Goal: Answer question/provide support: Share knowledge or assist other users

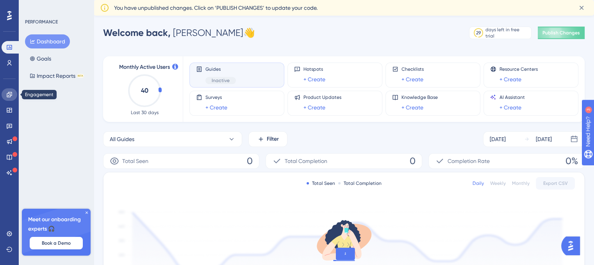
click at [9, 96] on icon at bounding box center [9, 94] width 6 height 6
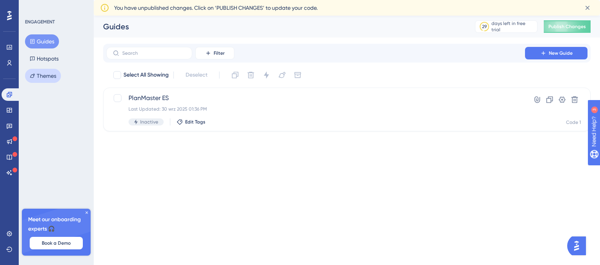
click at [46, 75] on button "Themes" at bounding box center [43, 76] width 36 height 14
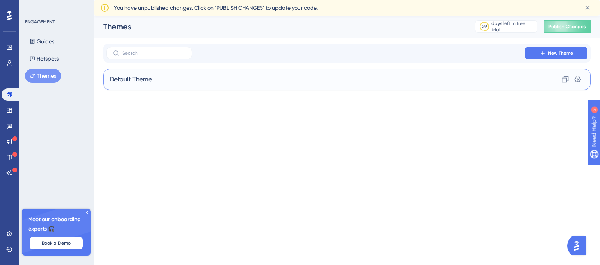
click at [179, 78] on div "Default Theme Clone Settings" at bounding box center [347, 79] width 488 height 21
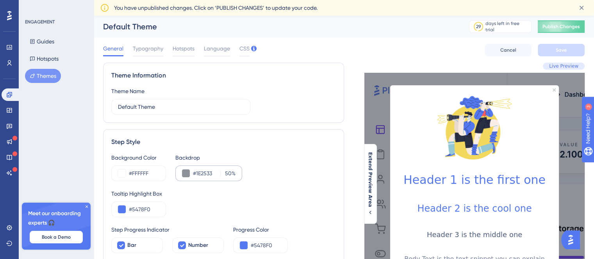
click at [189, 174] on div "#1E2533 50 %" at bounding box center [208, 173] width 67 height 16
click at [186, 174] on button at bounding box center [186, 173] width 8 height 8
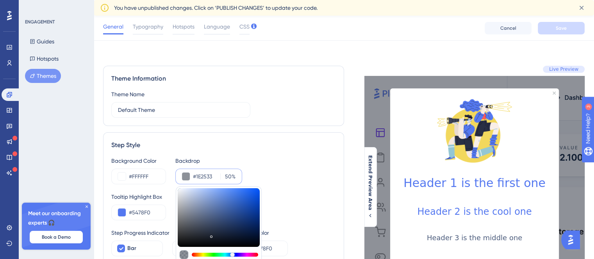
scroll to position [78, 0]
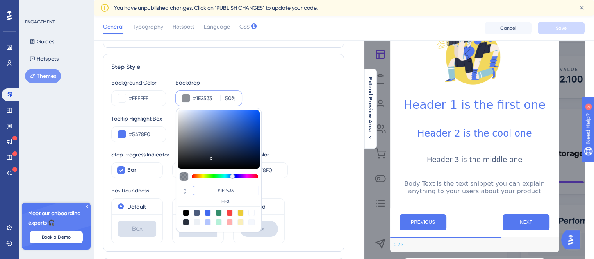
click at [230, 187] on input "#1E2533" at bounding box center [226, 190] width 66 height 9
drag, startPoint x: 239, startPoint y: 189, endPoint x: 215, endPoint y: 189, distance: 24.2
click at [215, 189] on input "#1E2533" at bounding box center [226, 190] width 66 height 9
type input "#009FE"
type input "#009fe3"
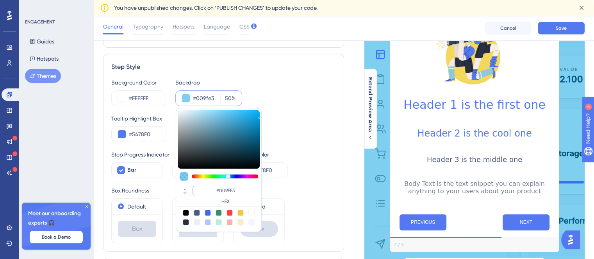
type input "#009FE3"
click at [238, 97] on div "#009fe3 50 % #009FE3 HEX" at bounding box center [208, 98] width 67 height 16
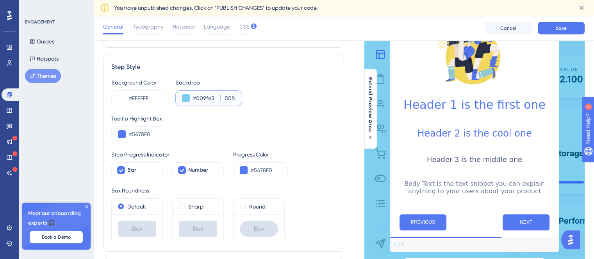
click at [230, 99] on input "50" at bounding box center [227, 97] width 9 height 9
click at [231, 98] on input "50" at bounding box center [227, 97] width 9 height 9
drag, startPoint x: 231, startPoint y: 96, endPoint x: 222, endPoint y: 95, distance: 9.4
click at [222, 95] on label "50 %" at bounding box center [227, 97] width 15 height 9
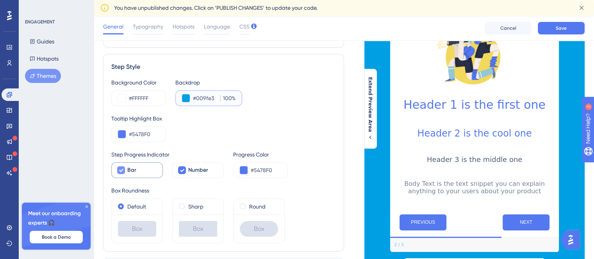
scroll to position [117, 0]
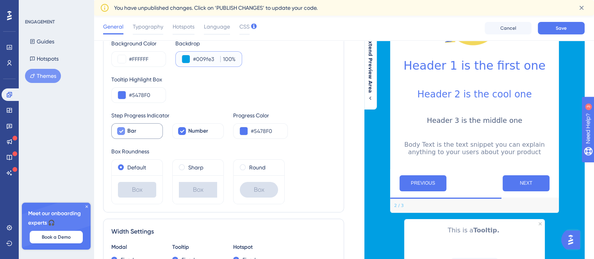
type input "100"
click at [147, 132] on div "Bar" at bounding box center [141, 130] width 29 height 9
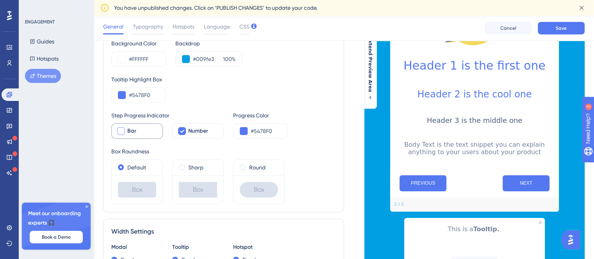
click at [147, 131] on div "Bar" at bounding box center [141, 130] width 29 height 9
checkbox input "true"
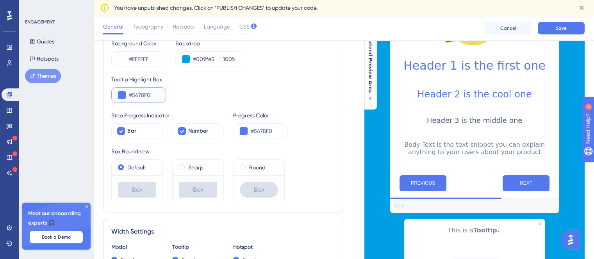
click at [142, 97] on input "#5478F0" at bounding box center [144, 94] width 30 height 9
drag, startPoint x: 152, startPoint y: 94, endPoint x: 131, endPoint y: 91, distance: 21.2
click at [131, 91] on input "#5478F0" at bounding box center [144, 94] width 30 height 9
type input "#009FE3"
click at [172, 94] on div "Tooltip Highlight Box #009FE3" at bounding box center [223, 89] width 225 height 28
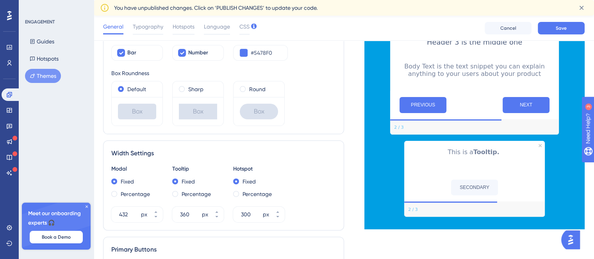
scroll to position [313, 0]
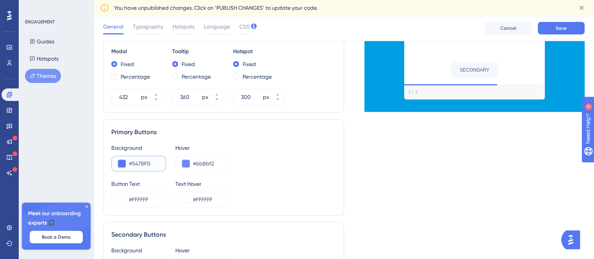
drag, startPoint x: 136, startPoint y: 164, endPoint x: 132, endPoint y: 165, distance: 4.0
click at [132, 165] on input "#5478F0" at bounding box center [144, 163] width 30 height 9
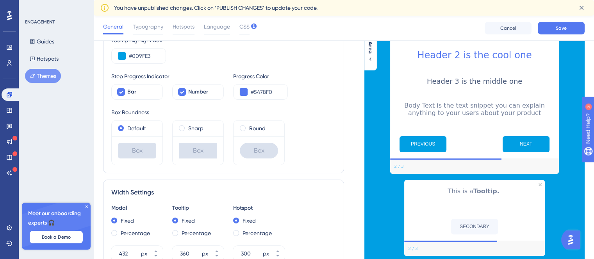
scroll to position [47, 0]
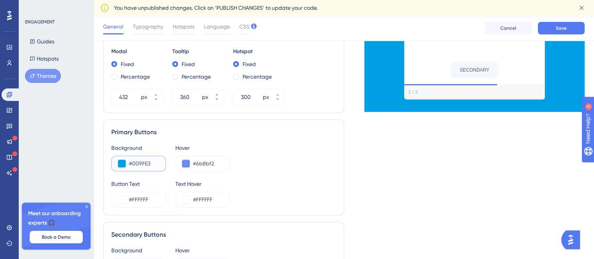
click at [144, 164] on input "#009FE3" at bounding box center [144, 163] width 30 height 9
type input "#009FE3"
click at [200, 164] on input "#6b8bf2" at bounding box center [208, 163] width 30 height 9
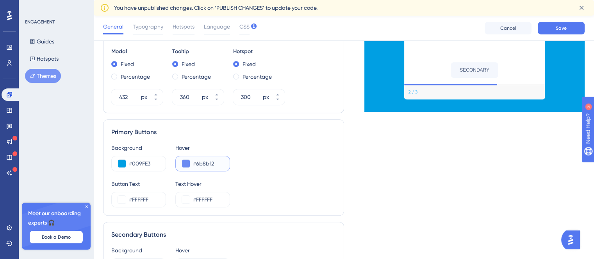
click at [200, 164] on input "#6b8bf2" at bounding box center [208, 163] width 30 height 9
paste input "009FE3"
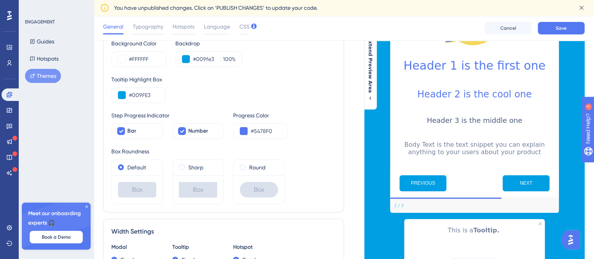
scroll to position [39, 0]
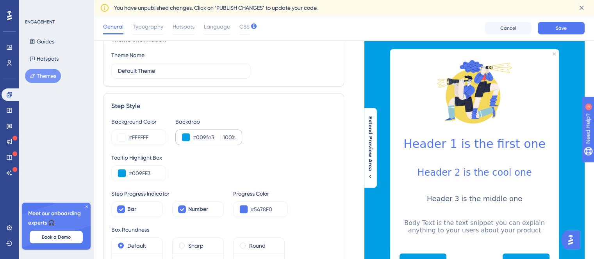
type input "#009FE3"
click at [187, 140] on button at bounding box center [186, 137] width 8 height 8
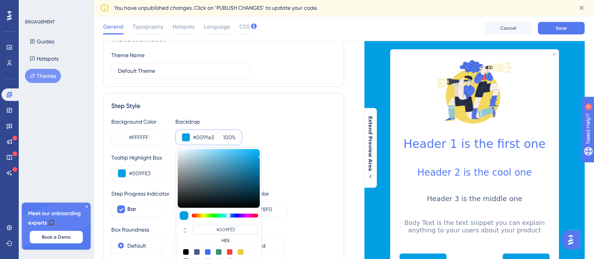
type input "#e9eef0"
type input "#E9EEF0"
type input "#f1f4f5"
type input "#F1F4F5"
type input "#f6f9fa"
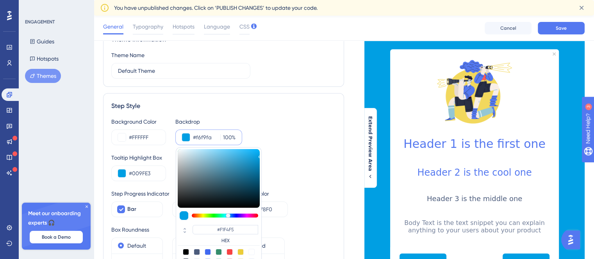
type input "#F6F9FA"
type input "#f9feff"
type input "#F9FEFF"
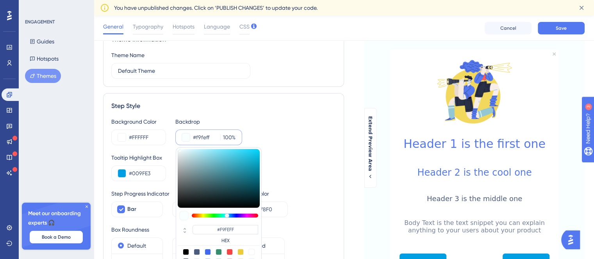
type input "#fbfeff"
type input "#FBFEFF"
type input "#fdffff"
type input "#FDFFFF"
type input "#ffffff"
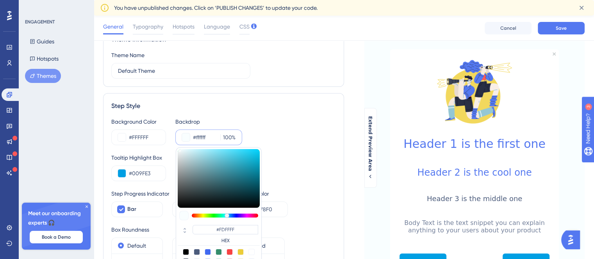
type input "#FFFFFF"
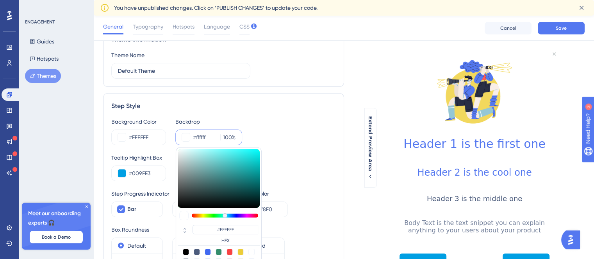
drag, startPoint x: 179, startPoint y: 150, endPoint x: 217, endPoint y: 120, distance: 48.2
click at [162, 123] on div "Background Color #FFFFFF Backdrop #ffffff 100 % #FFFFFF HEX" at bounding box center [223, 131] width 225 height 28
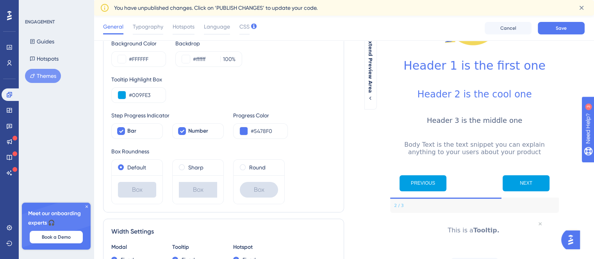
scroll to position [78, 0]
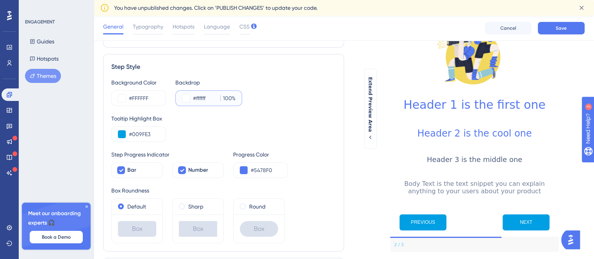
click at [197, 99] on input "#ffffff" at bounding box center [205, 97] width 24 height 9
click at [203, 96] on input "#ffffff" at bounding box center [205, 97] width 24 height 9
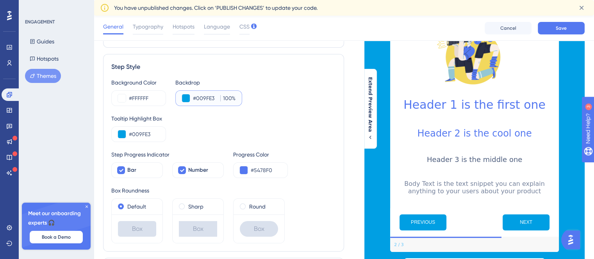
click at [216, 97] on input "#009FE3" at bounding box center [205, 97] width 24 height 9
click at [209, 98] on input "#009FE3" at bounding box center [205, 97] width 24 height 9
type input "#009FE3"
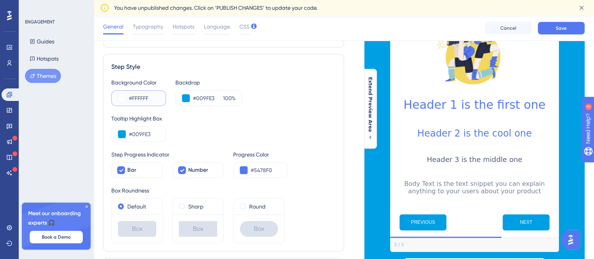
click at [147, 95] on input "#FFFFFF" at bounding box center [144, 97] width 30 height 9
click at [146, 95] on input "#FFFFFF" at bounding box center [144, 97] width 30 height 9
paste input "009FE3"
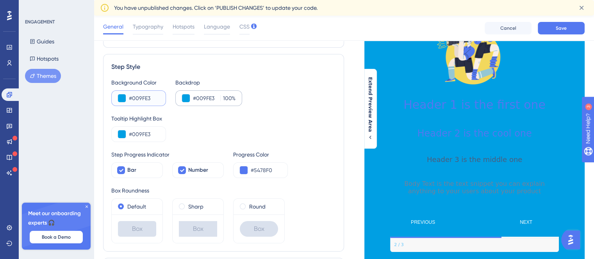
type input "#009FE3"
click at [202, 98] on input "#009FE3" at bounding box center [205, 97] width 24 height 9
click at [202, 97] on input "#009FE3" at bounding box center [205, 97] width 24 height 9
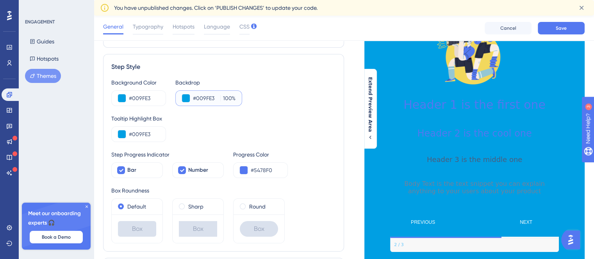
click at [188, 97] on button at bounding box center [186, 98] width 8 height 8
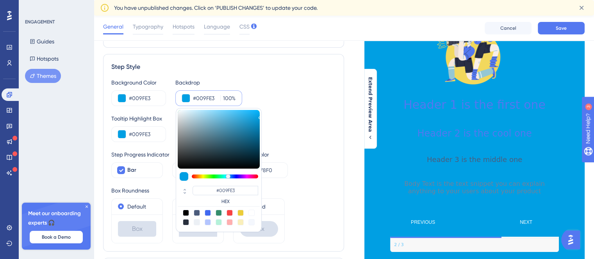
type input "#9cacb3"
type input "#9CACB3"
type input "#bac3c7"
type input "#BAC3C7"
type input "#ffffff"
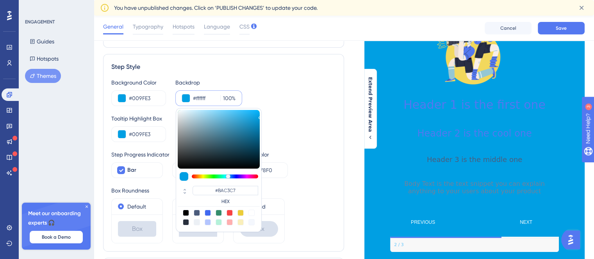
type input "#FFFFFF"
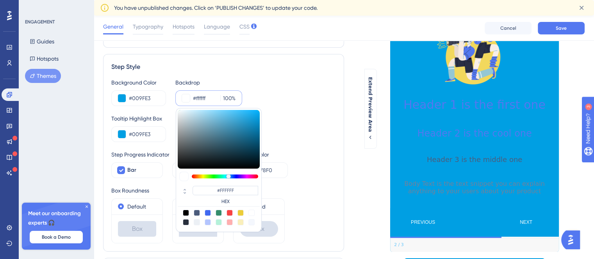
type input "#feffff"
type input "#FEFFFF"
type input "#ebffff"
type input "#EBFFFF"
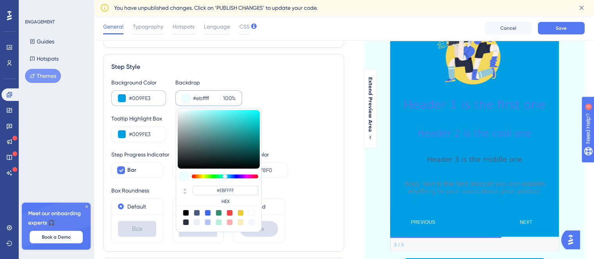
type input "#f7ffff"
type input "#F7FFFF"
type input "#ffffff"
type input "#FFFFFF"
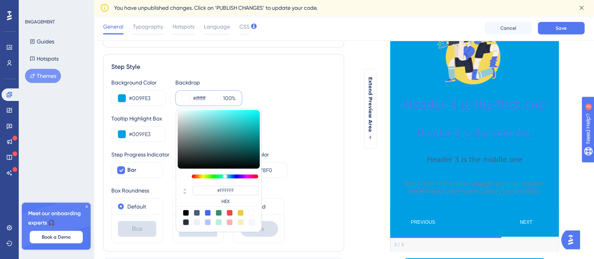
drag, startPoint x: 179, startPoint y: 114, endPoint x: 165, endPoint y: 80, distance: 37.0
click at [165, 80] on div "Background Color #009FE3 Backdrop #ffffff 100 % #FFFFFF HEX" at bounding box center [223, 92] width 225 height 28
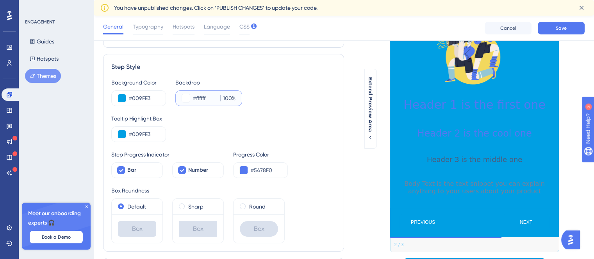
click at [203, 100] on input "#ffffff" at bounding box center [205, 97] width 24 height 9
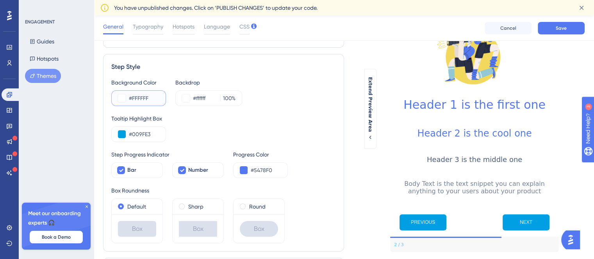
click at [144, 99] on input "#FFFFFF" at bounding box center [144, 97] width 30 height 9
type input "#FFFFFF"
click at [119, 98] on button at bounding box center [122, 98] width 8 height 8
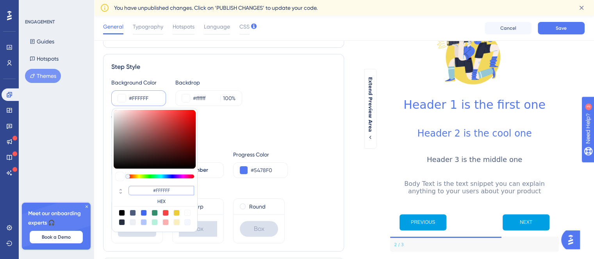
drag, startPoint x: 175, startPoint y: 189, endPoint x: 144, endPoint y: 188, distance: 31.7
click at [144, 188] on input "#FFFFFF" at bounding box center [162, 190] width 66 height 9
type input "#009FE"
type input "#009fe3"
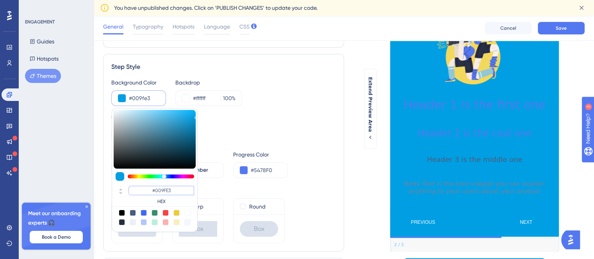
type input "#009FE3"
click at [269, 139] on div "Tooltip Highlight Box #009FE3" at bounding box center [223, 128] width 225 height 28
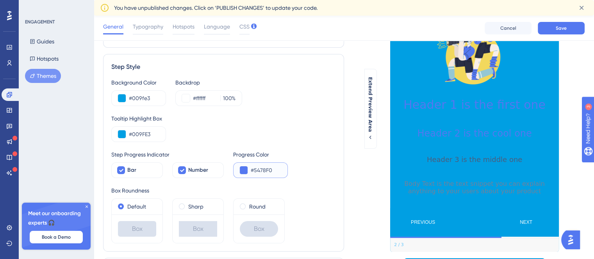
click at [245, 172] on button at bounding box center [244, 170] width 8 height 8
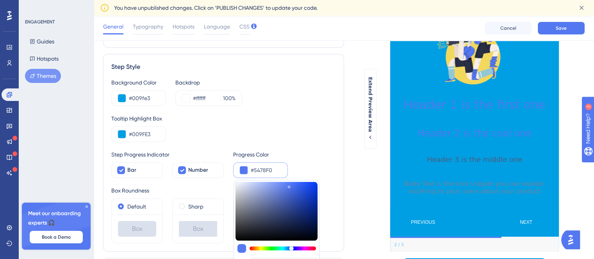
type input "#b8c3e6"
type input "#B8C3E6"
type input "#c4cde9"
type input "#C4CDE9"
type input "#ecedf0"
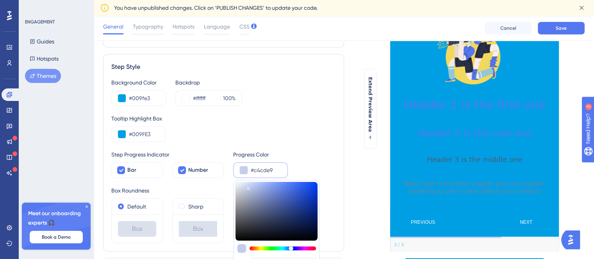
type input "#ECEDF0"
type input "#ffffff"
type input "#FFFFFF"
drag, startPoint x: 240, startPoint y: 186, endPoint x: 227, endPoint y: 173, distance: 18.2
click at [227, 173] on div "Step Progress Indicator Bar Number Progress Color #ffffff #FFFFFF HEX" at bounding box center [223, 164] width 225 height 28
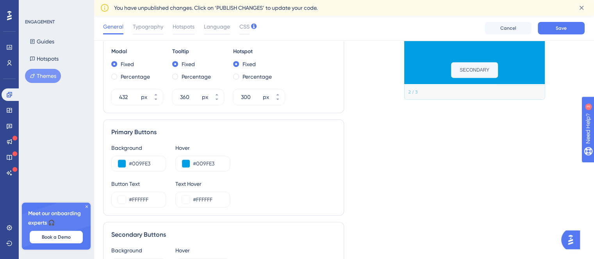
scroll to position [391, 0]
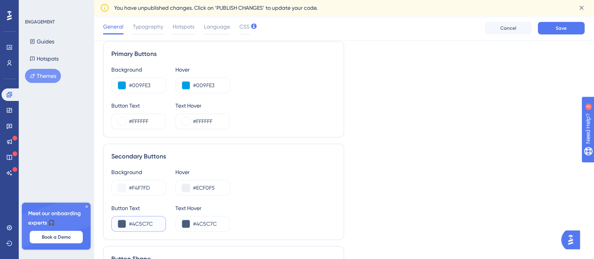
click at [150, 222] on input "#4C5C7C" at bounding box center [144, 223] width 30 height 9
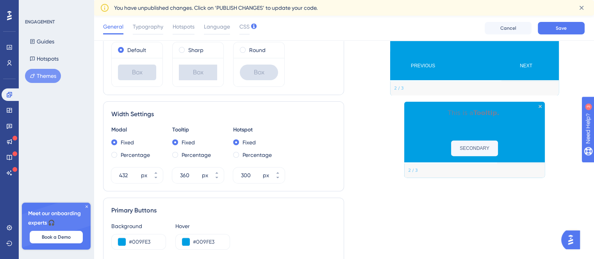
scroll to position [156, 0]
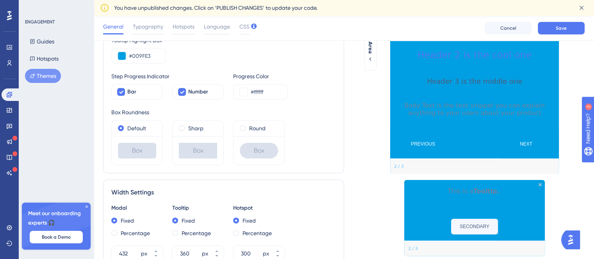
click at [480, 83] on h3 "Header 3 is the middle one" at bounding box center [475, 81] width 156 height 8
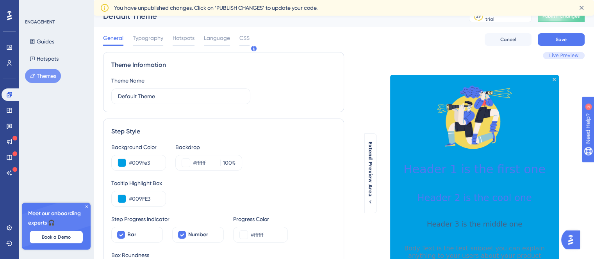
scroll to position [0, 0]
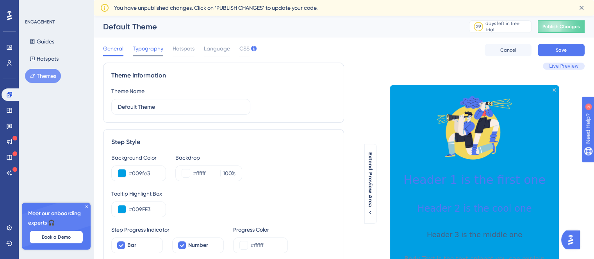
click at [143, 49] on span "Typography" at bounding box center [148, 48] width 30 height 9
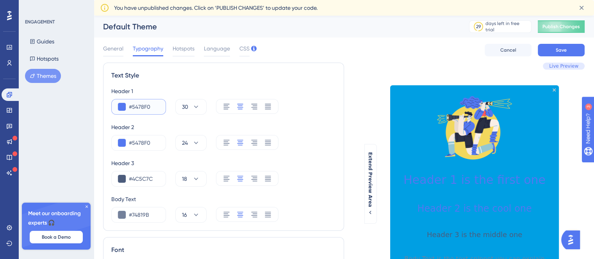
click at [122, 107] on button at bounding box center [122, 107] width 8 height 8
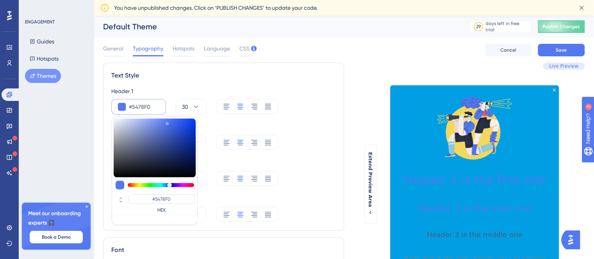
type input "#587bef"
type input "#587BEF"
type input "#5c7dea"
type input "#5C7DEA"
type input "#6986e4"
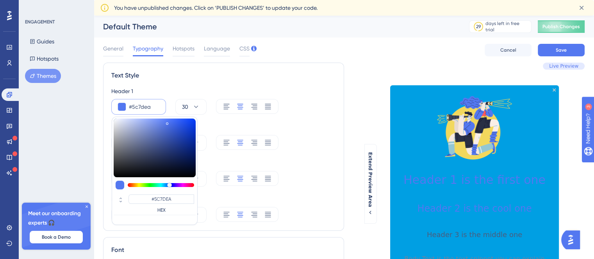
type input "#6986E4"
type input "#a5b4e6"
type input "#A5B4E6"
type input "#bec8e8"
type input "#BEC8E8"
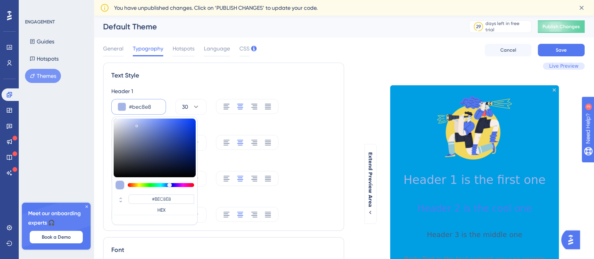
type input "#e6e7eb"
type input "#E6E7EB"
type input "#fbfbfb"
type input "#FBFBFB"
type input "#ffffff"
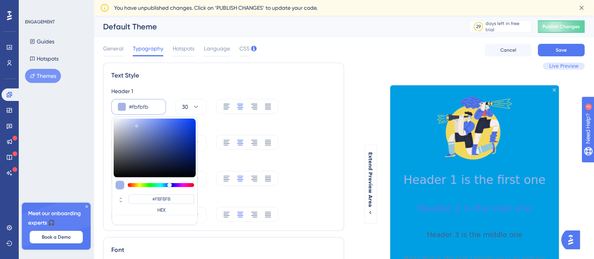
type input "#FFFFFF"
drag, startPoint x: 148, startPoint y: 124, endPoint x: 105, endPoint y: 100, distance: 48.8
click at [94, 102] on div "Performance Users Engagement Widgets Feedback Product Updates Knowledge Base AI…" at bounding box center [344, 225] width 500 height 418
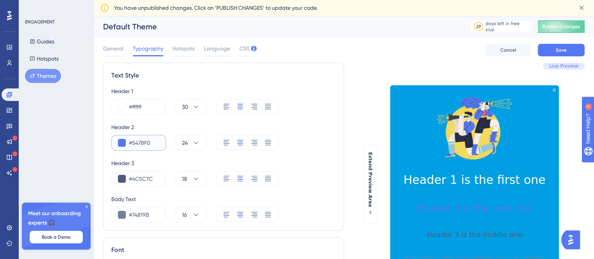
click at [118, 144] on button at bounding box center [122, 143] width 8 height 8
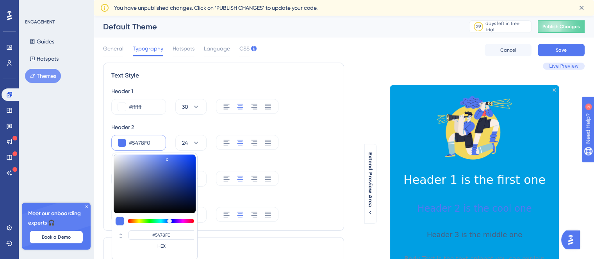
type input "#5377f0"
type input "#5377F0"
type input "#5d80f4"
type input "#5D80F4"
type input "#99b0fb"
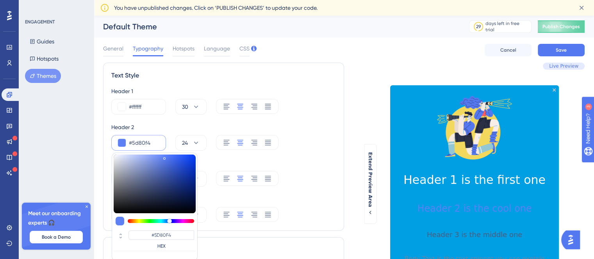
type input "#99B0FB"
type input "#cdd8ff"
type input "#CDD8FF"
type input "#d9e1ff"
type input "#D9E1FF"
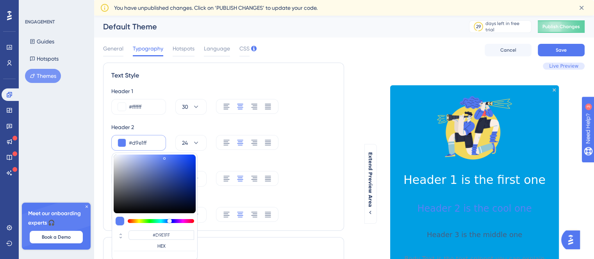
type input "#edf1ff"
type input "#EDF1FF"
type input "#ffffff"
type input "#FFFFFF"
drag, startPoint x: 167, startPoint y: 157, endPoint x: 97, endPoint y: 145, distance: 71.4
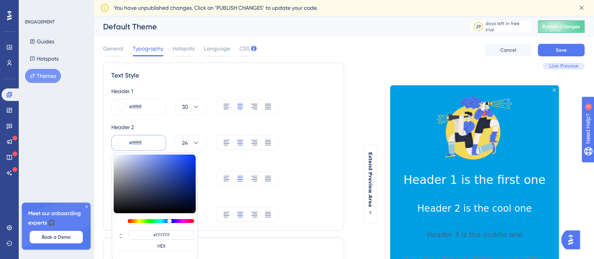
click at [97, 145] on div "Performance Users Engagement Widgets Feedback Product Updates Knowledge Base AI…" at bounding box center [344, 225] width 500 height 418
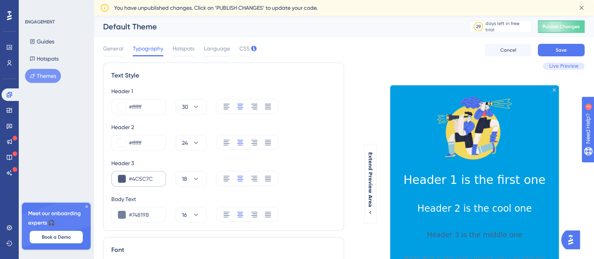
click at [115, 178] on div "#4C5C7C" at bounding box center [138, 179] width 55 height 16
click at [121, 179] on button at bounding box center [122, 179] width 8 height 8
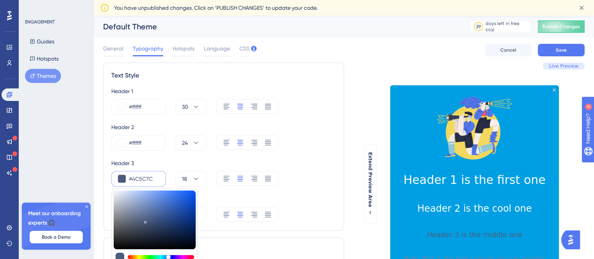
type input "#99b0dc"
type input "#99B0DC"
type input "#b2c5e8"
type input "#B2C5E8"
type input "#e8f0ff"
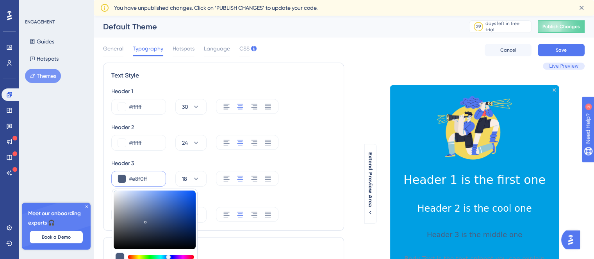
type input "#E8F0FF"
type input "#feffff"
type input "#FEFFFF"
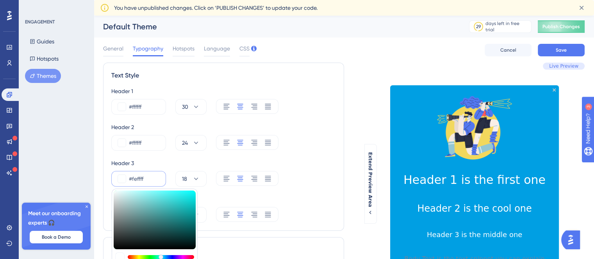
type input "#ffffff"
type input "#FFFFFF"
drag, startPoint x: 123, startPoint y: 190, endPoint x: 103, endPoint y: 180, distance: 22.5
click at [103, 180] on div "Performance Users Engagement Widgets Feedback Product Updates Knowledge Base AI…" at bounding box center [344, 225] width 500 height 418
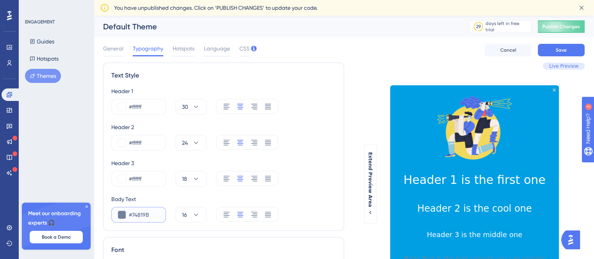
scroll to position [39, 0]
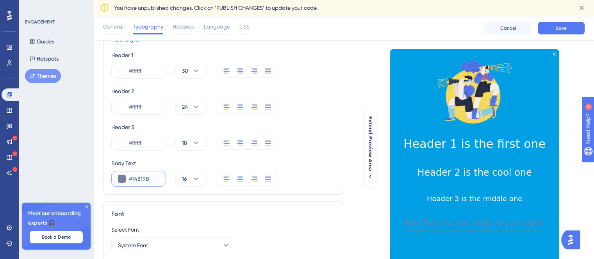
click at [123, 176] on button at bounding box center [122, 179] width 8 height 8
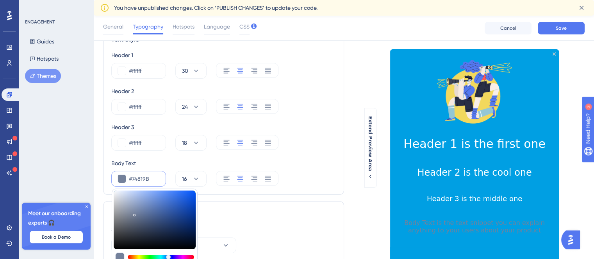
type input "#b8c5de"
type input "#B8C5DE"
type input "#d9e2f2"
type input "#D9E2F2"
type input "#ffffff"
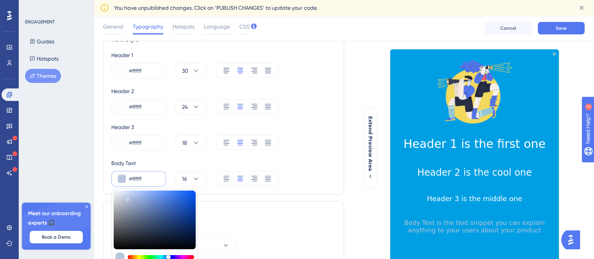
type input "#FFFFFF"
drag, startPoint x: 124, startPoint y: 195, endPoint x: 108, endPoint y: 180, distance: 21.9
click at [108, 180] on div "Text Style Header 1 #ffffff 30 Header 2 #ffffff 24 Header 3 #ffffff 18 Body Tex…" at bounding box center [223, 111] width 241 height 168
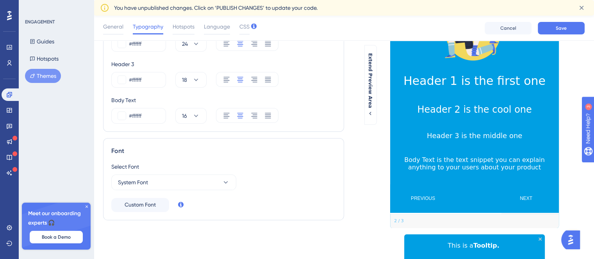
scroll to position [78, 0]
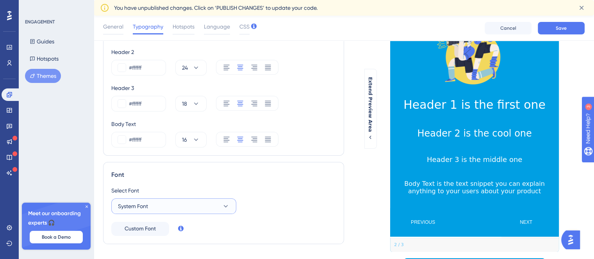
click at [161, 206] on button "System Font" at bounding box center [173, 206] width 125 height 16
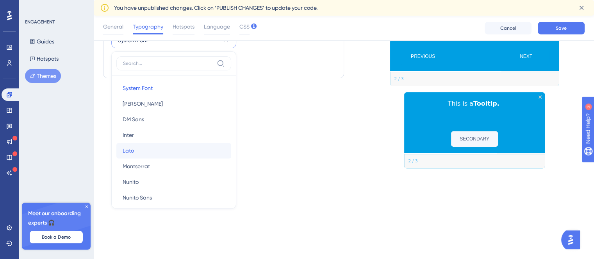
click at [138, 152] on button "Lato Lato" at bounding box center [173, 151] width 115 height 16
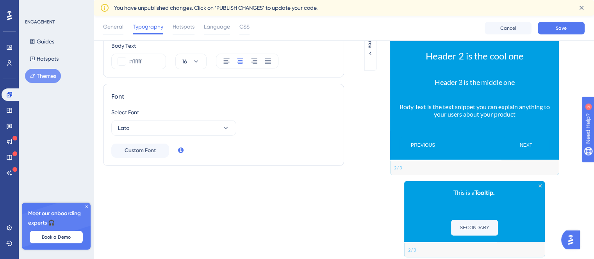
scroll to position [39, 0]
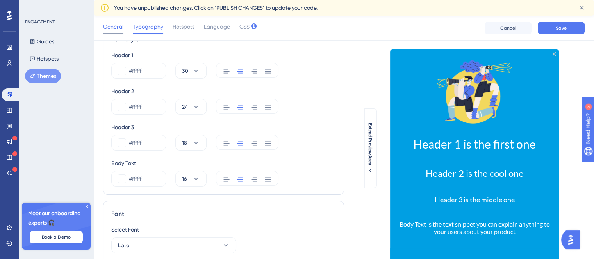
click at [122, 29] on span "General" at bounding box center [113, 26] width 20 height 9
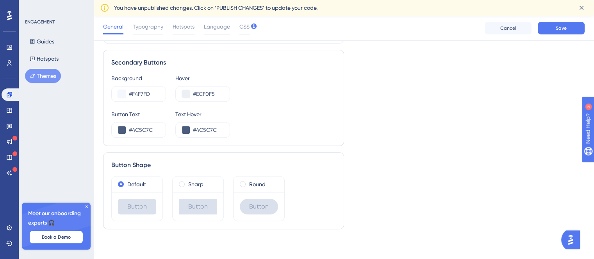
scroll to position [292, 0]
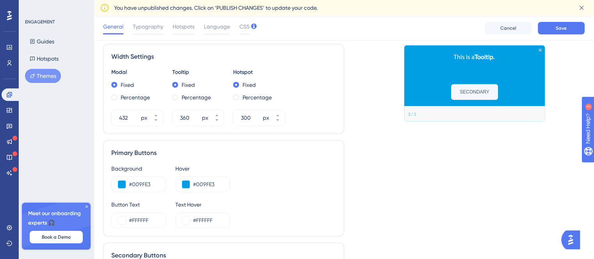
drag, startPoint x: 192, startPoint y: 221, endPoint x: 232, endPoint y: 192, distance: 48.9
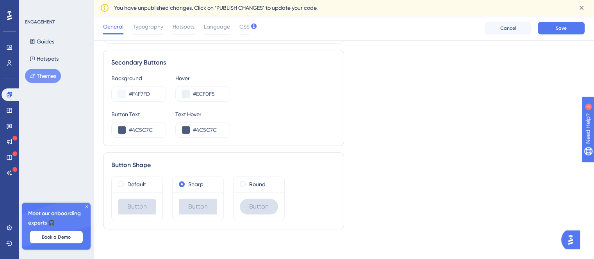
scroll to position [445, 0]
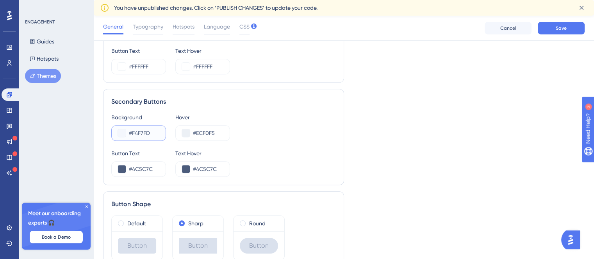
click at [120, 132] on button at bounding box center [122, 133] width 8 height 8
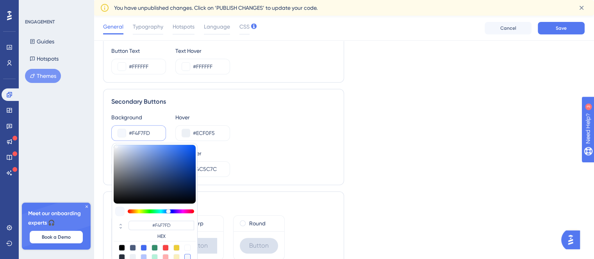
click at [290, 108] on div "Secondary Buttons Background #F4F7FD #F4F7FD HEX Hover #ECF0F5 Button Text #4C5…" at bounding box center [223, 137] width 241 height 96
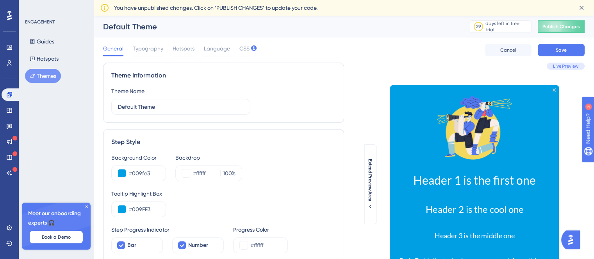
scroll to position [117, 0]
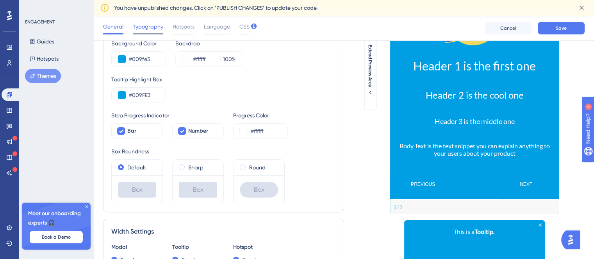
click at [150, 28] on span "Typography" at bounding box center [148, 26] width 30 height 9
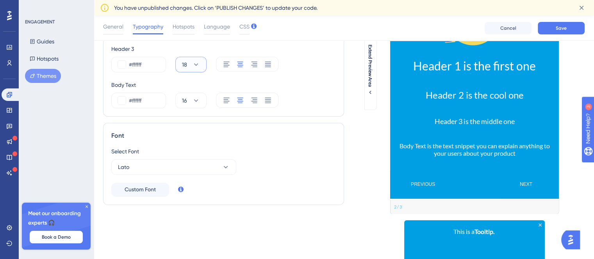
click at [192, 63] on icon at bounding box center [196, 65] width 8 height 8
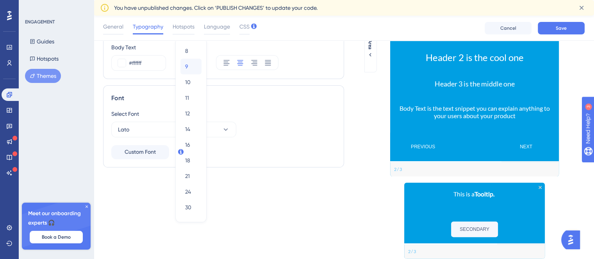
click at [192, 63] on div "9 9" at bounding box center [191, 67] width 12 height 16
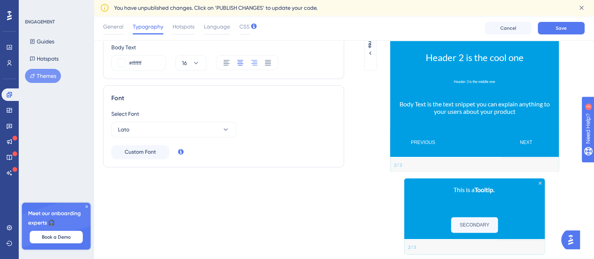
scroll to position [116, 0]
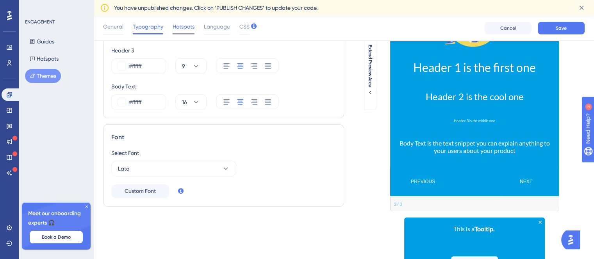
click at [186, 25] on span "Hotspots" at bounding box center [184, 26] width 22 height 9
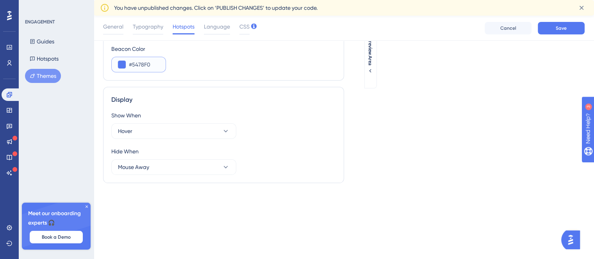
click at [120, 66] on button at bounding box center [122, 65] width 8 height 8
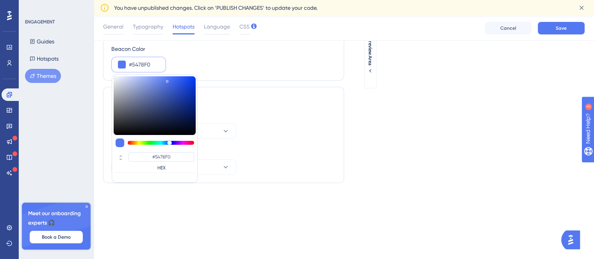
type input "#5679eb"
type input "#5679EB"
type input "#597beb"
type input "#597BEB"
type input "#7994ec"
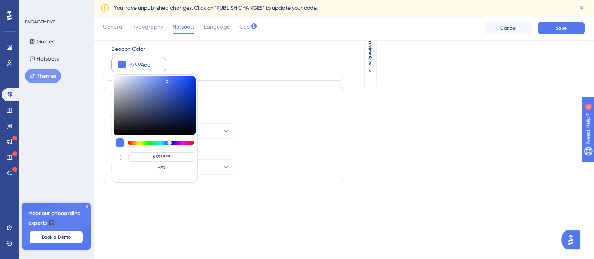
type input "#7994EC"
type input "#c6d0f1"
type input "#C6D0F1"
type input "#fafafa"
type input "#FAFAFA"
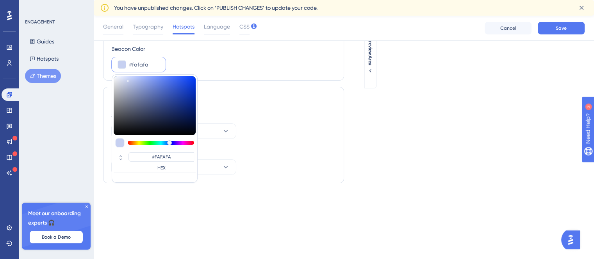
type input "#ffffff"
type input "#FFFFFF"
drag, startPoint x: 165, startPoint y: 80, endPoint x: 77, endPoint y: 61, distance: 90.0
click at [94, 62] on div "Performance Users Engagement Widgets Feedback Product Updates Knowledge Base AI…" at bounding box center [344, 73] width 500 height 346
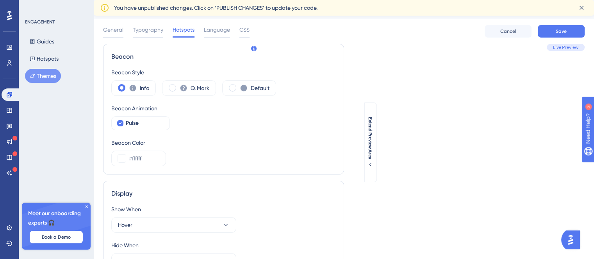
scroll to position [0, 0]
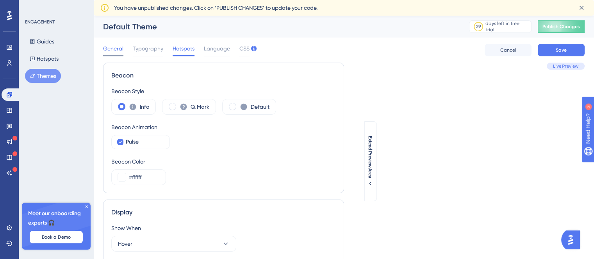
click at [117, 50] on span "General" at bounding box center [113, 48] width 20 height 9
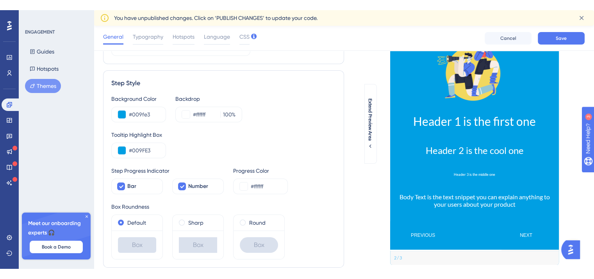
scroll to position [39, 0]
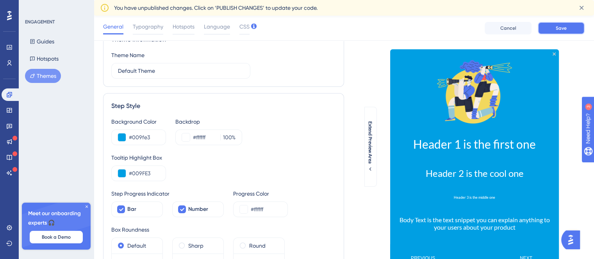
click at [557, 27] on span "Save" at bounding box center [561, 28] width 11 height 6
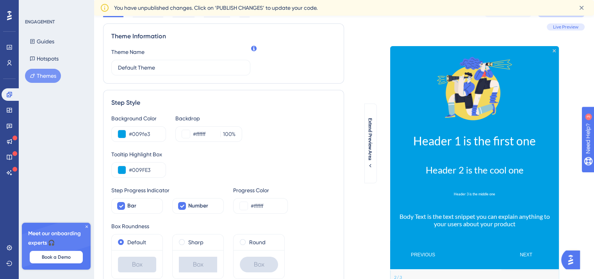
scroll to position [0, 0]
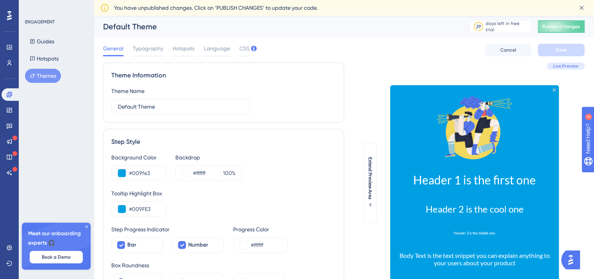
click at [564, 67] on span "Live Preview" at bounding box center [565, 66] width 25 height 6
click at [563, 27] on span "Publish Changes" at bounding box center [562, 26] width 38 height 6
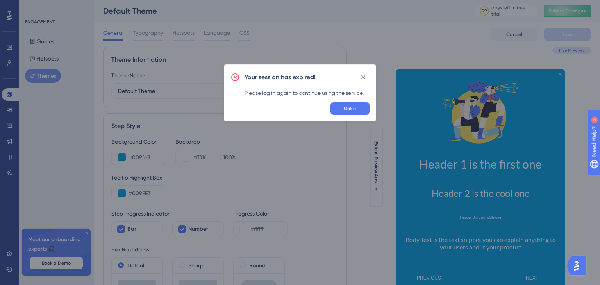
click at [370, 77] on div "Your session has expired! Please log in again to continue using the service. Go…" at bounding box center [300, 92] width 152 height 57
click at [367, 78] on button at bounding box center [363, 77] width 13 height 13
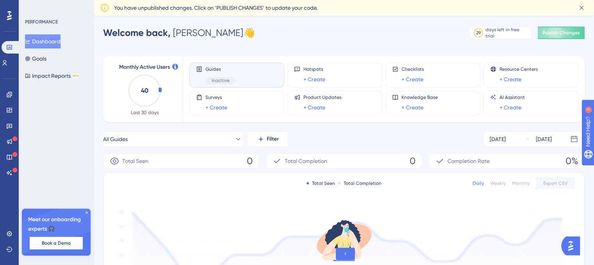
click at [355, 27] on div "Welcome back, Dariusz 👋 29 days left in free trial Click to see upgrade options…" at bounding box center [344, 33] width 482 height 16
click at [214, 71] on span "Guides" at bounding box center [221, 69] width 30 height 6
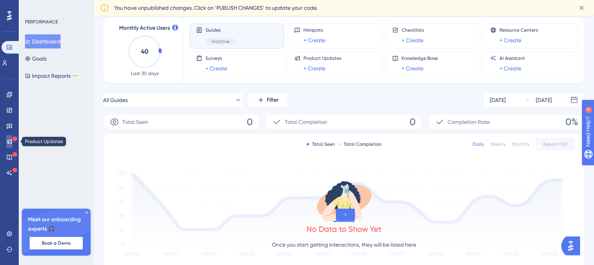
click at [11, 139] on icon at bounding box center [9, 141] width 6 height 6
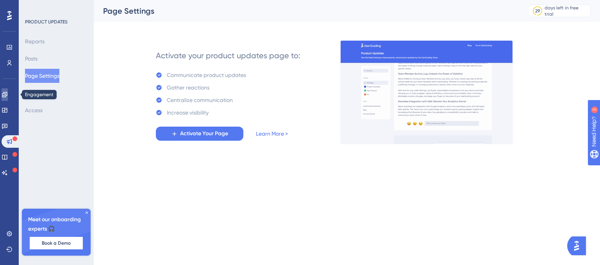
click at [7, 94] on icon at bounding box center [4, 94] width 5 height 5
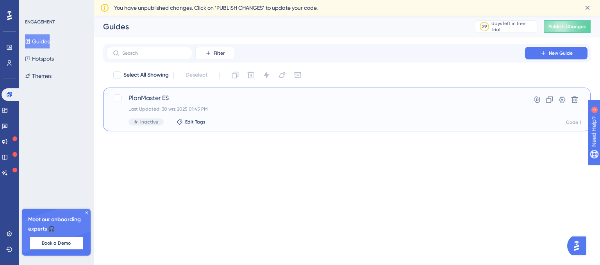
click at [144, 99] on span "PlanMaster ES" at bounding box center [316, 97] width 374 height 9
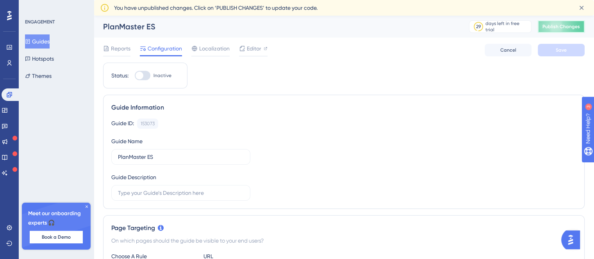
click at [567, 27] on button "Publish Changes" at bounding box center [561, 26] width 47 height 13
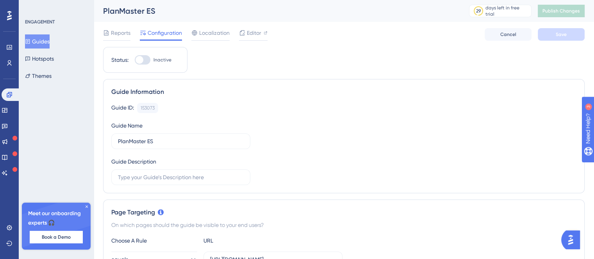
click at [245, 87] on div "Guide Information" at bounding box center [343, 91] width 465 height 9
click at [198, 179] on input "text" at bounding box center [181, 177] width 126 height 9
click at [203, 176] on input "Hypothesis 1 (Product" at bounding box center [181, 177] width 126 height 9
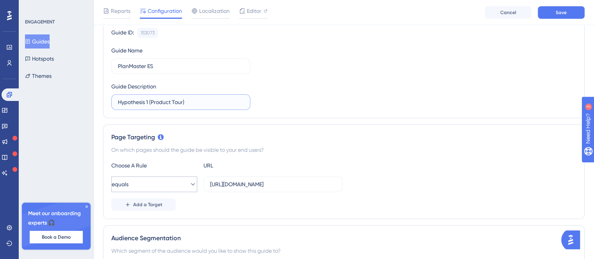
scroll to position [156, 0]
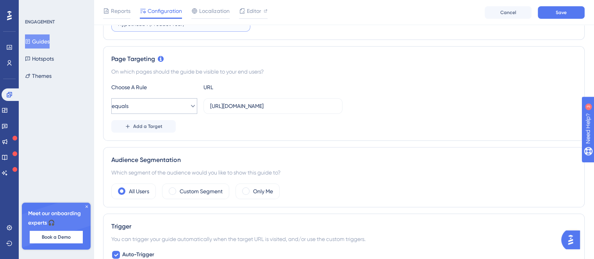
type input "Hypothesis 1 (Product Tour)"
click at [170, 104] on button "equals" at bounding box center [154, 106] width 86 height 16
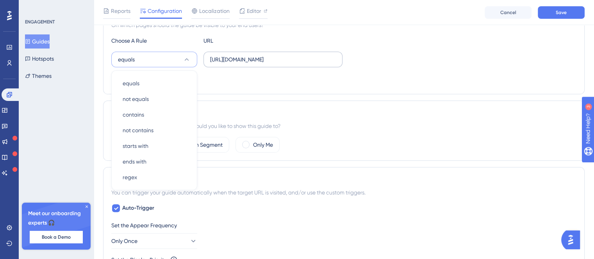
scroll to position [164, 0]
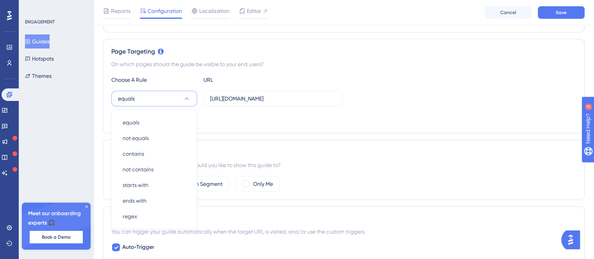
click at [169, 97] on button "equals" at bounding box center [154, 99] width 86 height 16
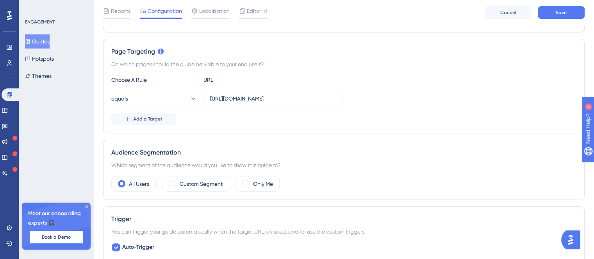
scroll to position [203, 0]
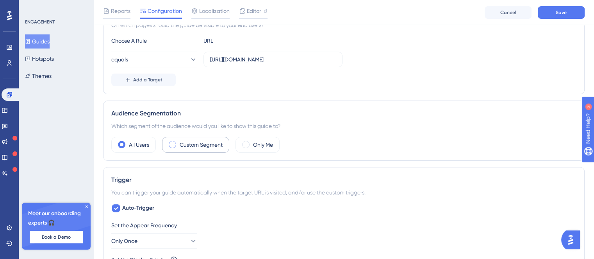
drag, startPoint x: 261, startPoint y: 146, endPoint x: 216, endPoint y: 146, distance: 44.9
click at [216, 146] on div "All Users Custom Segment Only Me" at bounding box center [343, 145] width 465 height 16
click at [216, 146] on label "Custom Segment" at bounding box center [201, 144] width 43 height 9
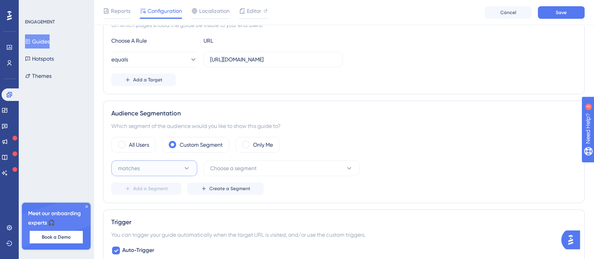
click at [152, 167] on button "matches" at bounding box center [154, 168] width 86 height 16
click at [155, 190] on div "matches matches" at bounding box center [154, 192] width 63 height 16
click at [229, 169] on span "Choose a segment" at bounding box center [233, 167] width 46 height 9
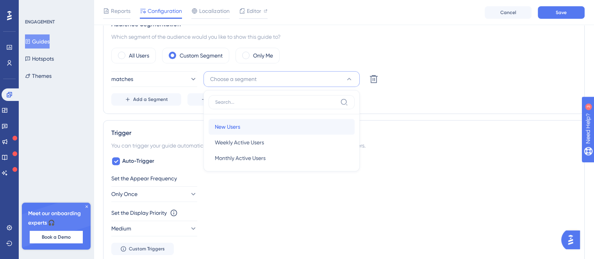
click at [235, 125] on span "New Users" at bounding box center [227, 126] width 25 height 9
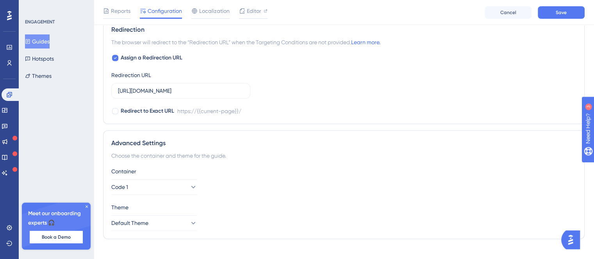
scroll to position [614, 0]
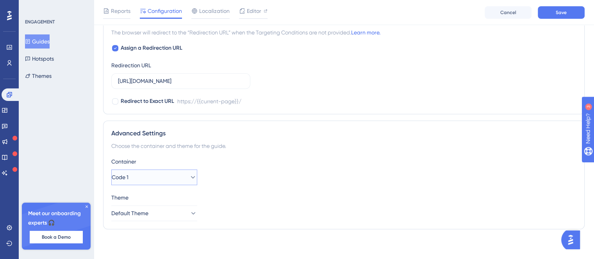
click at [176, 172] on button "Code 1" at bounding box center [154, 177] width 86 height 16
click at [154, 196] on div "PlanMaster PlanMaster" at bounding box center [154, 201] width 63 height 16
click at [170, 207] on button "Default Theme" at bounding box center [154, 213] width 86 height 16
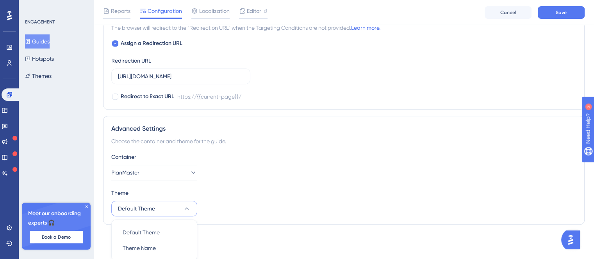
click at [172, 210] on button "Default Theme" at bounding box center [154, 208] width 86 height 16
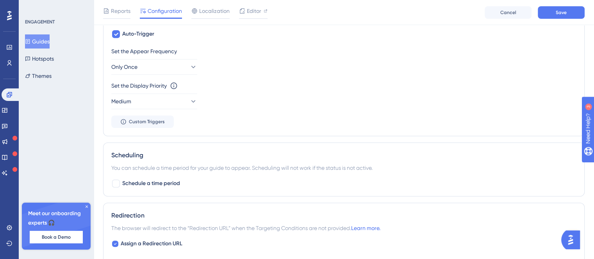
scroll to position [614, 0]
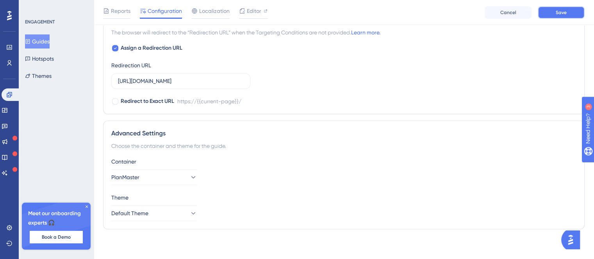
click at [548, 15] on button "Save" at bounding box center [561, 12] width 47 height 13
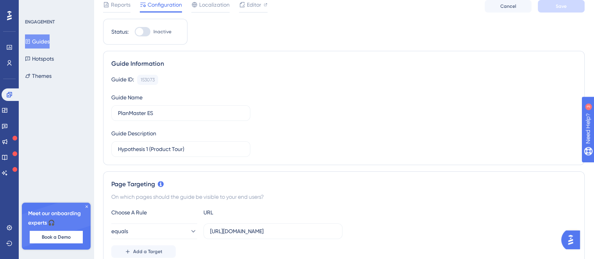
scroll to position [0, 0]
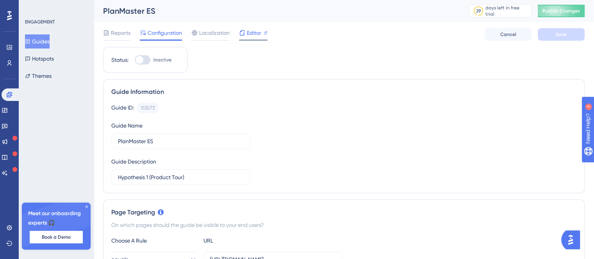
click at [234, 33] on div "Reports Configuration Localization Editor" at bounding box center [185, 34] width 164 height 13
click at [255, 34] on span "Editor" at bounding box center [254, 32] width 14 height 9
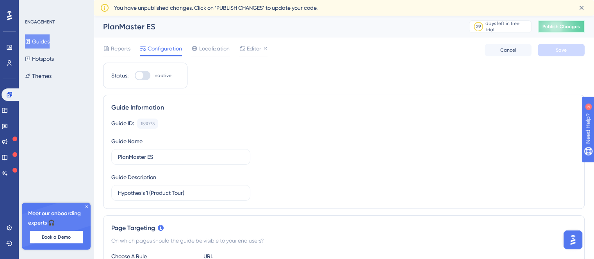
click at [566, 27] on span "Publish Changes" at bounding box center [562, 26] width 38 height 6
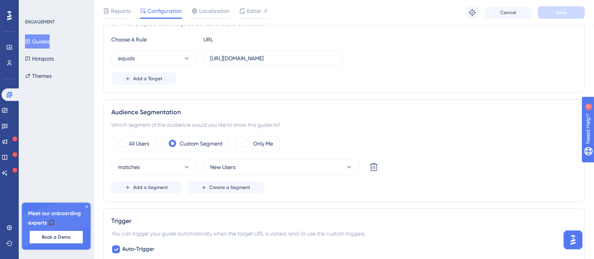
scroll to position [206, 0]
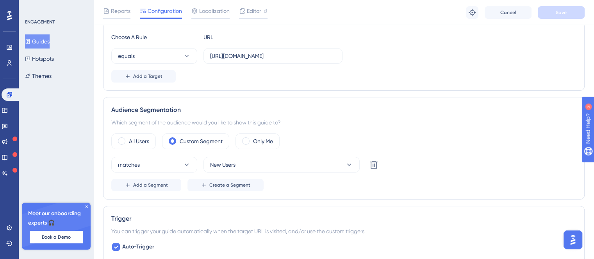
click at [412, 137] on div "All Users Custom Segment Only Me" at bounding box center [343, 141] width 465 height 16
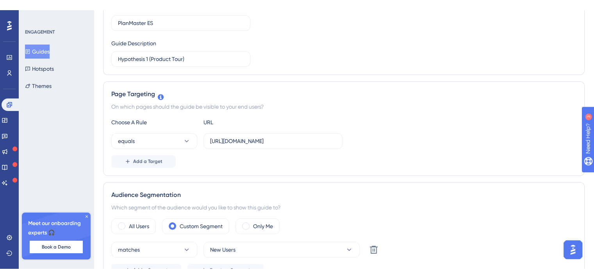
scroll to position [0, 0]
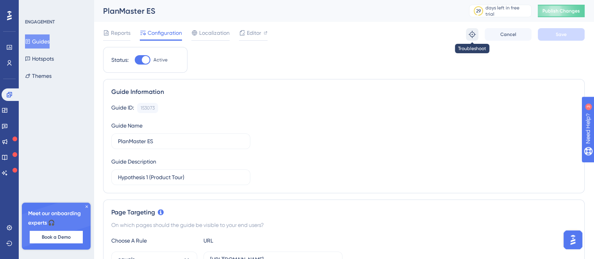
click at [470, 32] on icon at bounding box center [472, 34] width 8 height 8
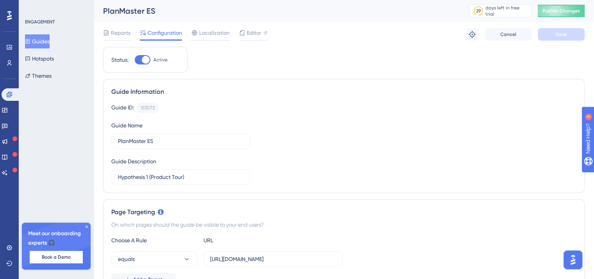
click at [125, 11] on div "PlanMaster ES" at bounding box center [276, 10] width 347 height 11
click at [11, 48] on icon at bounding box center [9, 47] width 6 height 6
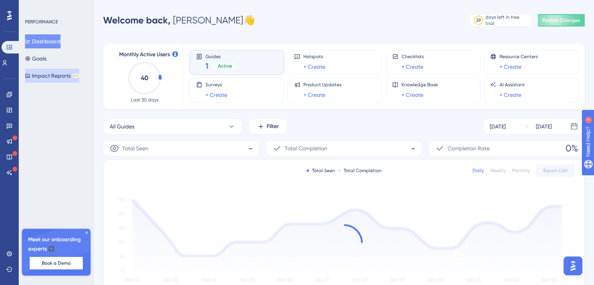
click at [64, 77] on button "Impact Reports BETA" at bounding box center [52, 76] width 54 height 14
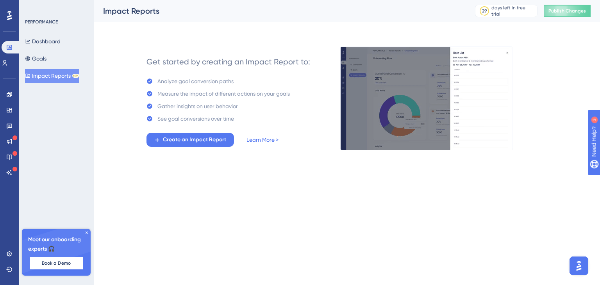
click at [59, 58] on div "Dashboard Goals Impact Reports BETA" at bounding box center [56, 58] width 63 height 48
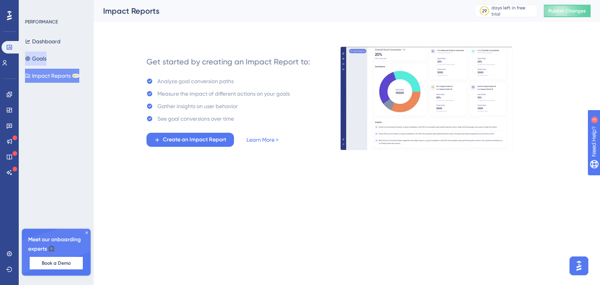
click at [42, 57] on button "Goals" at bounding box center [35, 59] width 21 height 14
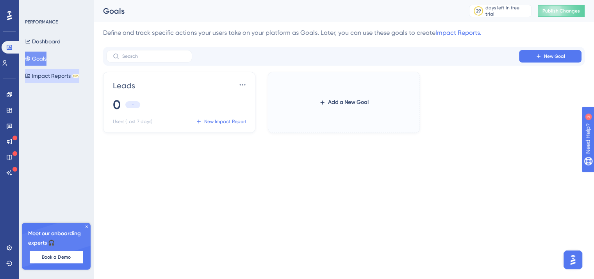
click at [60, 76] on button "Impact Reports BETA" at bounding box center [52, 76] width 54 height 14
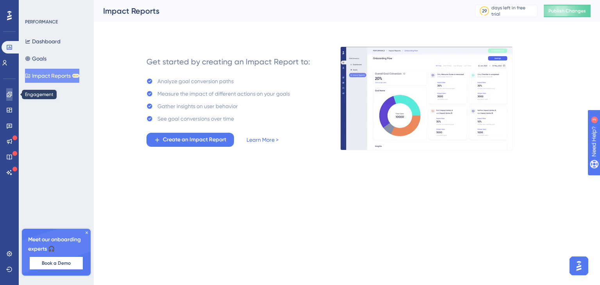
click at [7, 93] on icon at bounding box center [9, 94] width 5 height 5
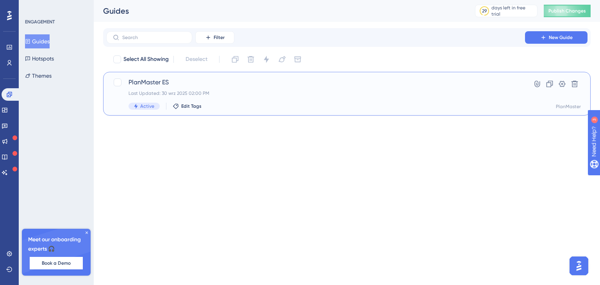
click at [143, 84] on span "PlanMaster ES" at bounding box center [316, 82] width 374 height 9
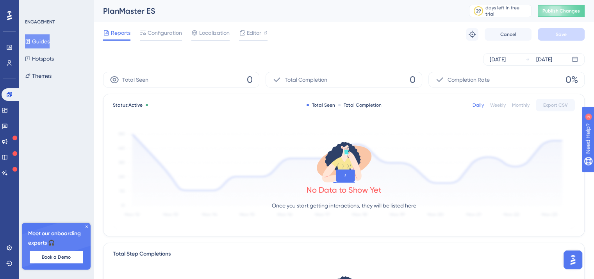
click at [191, 74] on div "Total Seen 0" at bounding box center [181, 80] width 156 height 16
click at [165, 33] on span "Configuration" at bounding box center [165, 32] width 34 height 9
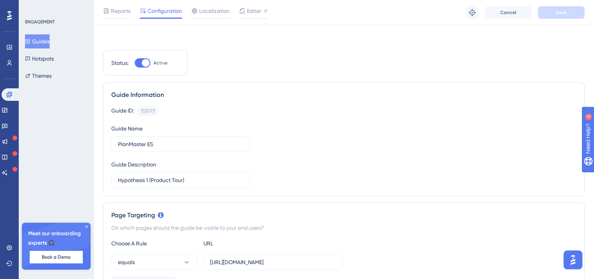
scroll to position [78, 0]
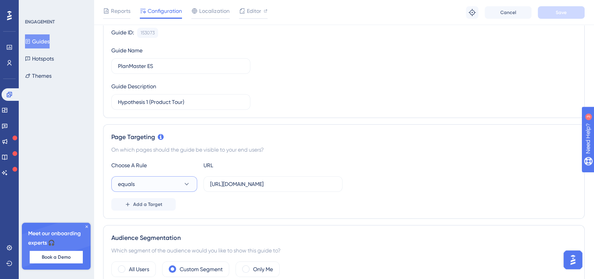
click at [174, 182] on button "equals" at bounding box center [154, 184] width 86 height 16
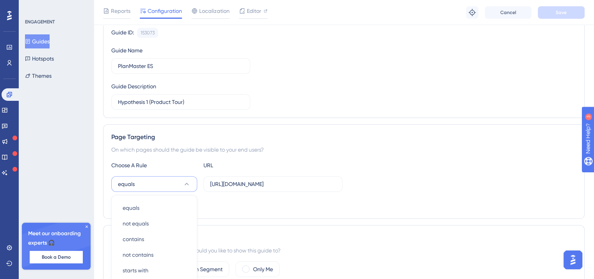
scroll to position [193, 0]
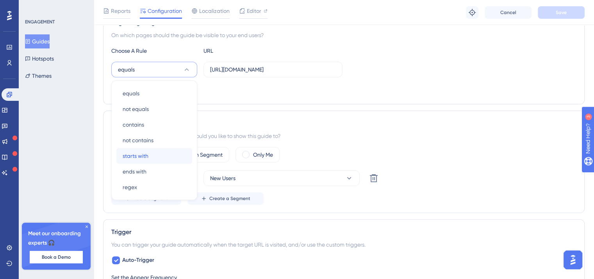
click at [159, 152] on div "starts with starts with" at bounding box center [154, 156] width 63 height 16
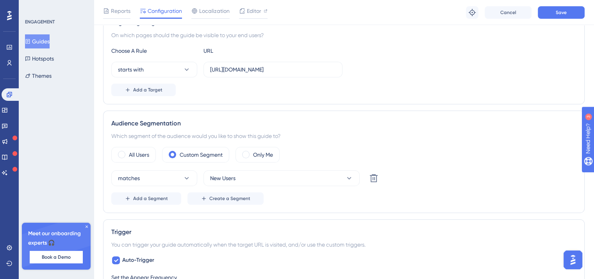
click at [203, 91] on div "Add a Target" at bounding box center [343, 90] width 465 height 13
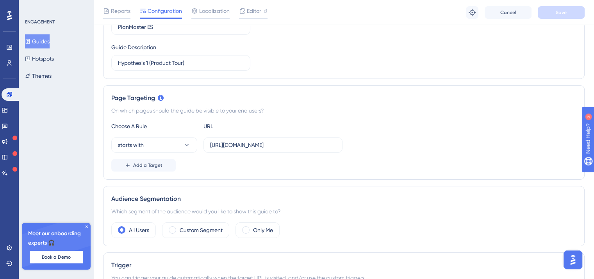
scroll to position [273, 0]
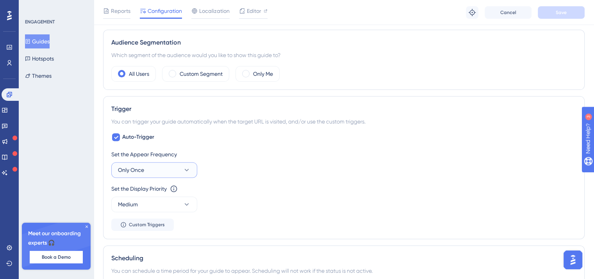
click at [173, 166] on button "Only Once" at bounding box center [154, 170] width 86 height 16
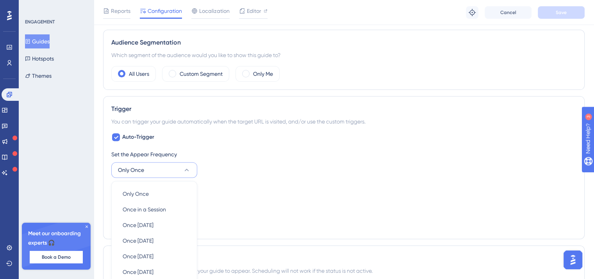
scroll to position [374, 0]
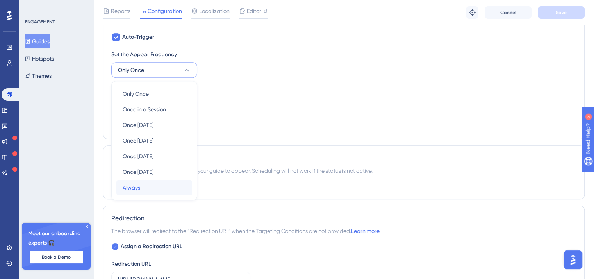
click at [148, 185] on div "Always Always" at bounding box center [154, 188] width 63 height 16
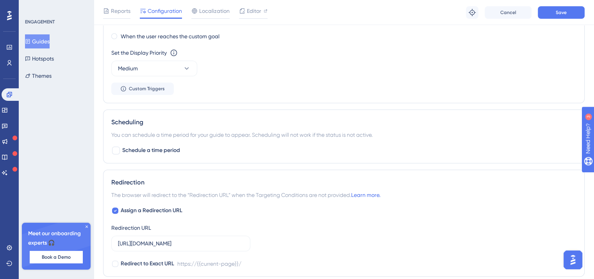
scroll to position [594, 0]
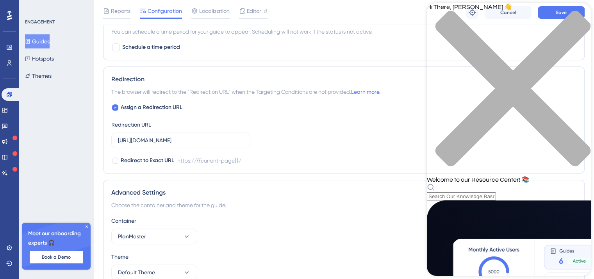
scroll to position [633, 0]
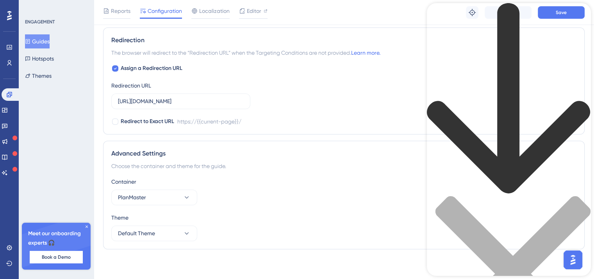
click at [505, 47] on div "Resource Center Header" at bounding box center [509, 190] width 164 height 375
click at [578, 196] on div "close resource center" at bounding box center [509, 278] width 164 height 165
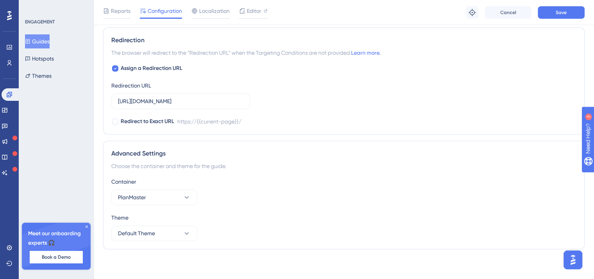
click at [572, 261] on img "Open AI Assistant Launcher" at bounding box center [573, 260] width 14 height 14
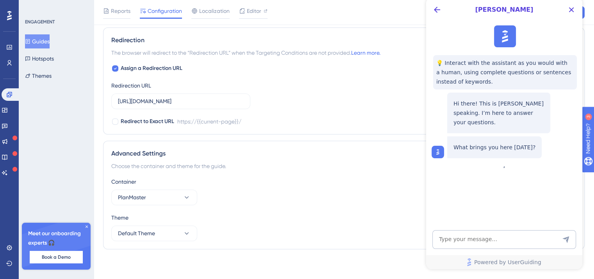
scroll to position [0, 0]
click at [474, 238] on textarea "AI Assistant Text Input" at bounding box center [504, 239] width 144 height 19
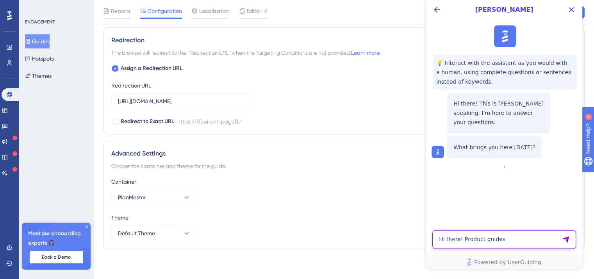
drag, startPoint x: 516, startPoint y: 245, endPoint x: 424, endPoint y: 246, distance: 92.2
click at [426, 246] on html "[PERSON_NAME] 💡 Interact with the assistant as you would with a human, using co…" at bounding box center [504, 133] width 156 height 272
click at [494, 232] on textarea "Hi there! Product guides" at bounding box center [504, 239] width 144 height 19
click at [507, 241] on textarea "Hi there! Product guides" at bounding box center [504, 239] width 144 height 19
drag, startPoint x: 487, startPoint y: 242, endPoint x: 468, endPoint y: 242, distance: 19.5
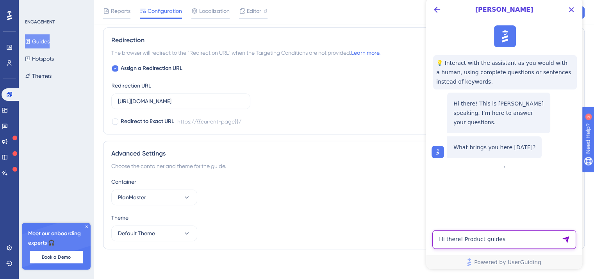
click at [468, 242] on textarea "Hi there! Product guides" at bounding box center [504, 239] width 144 height 19
paste textarea "Hi, the Product Tour on my website isn’t working. Could you suggest what I can …"
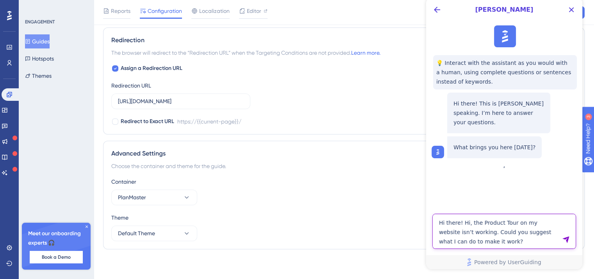
drag, startPoint x: 468, startPoint y: 222, endPoint x: 472, endPoint y: 224, distance: 4.4
click at [459, 222] on textarea "Hi there! Hi, the Product Tour on my website isn’t working. Could you suggest w…" at bounding box center [504, 231] width 144 height 35
type textarea "Hi there, the Product Tour on my website isn’t working. Could you suggest what …"
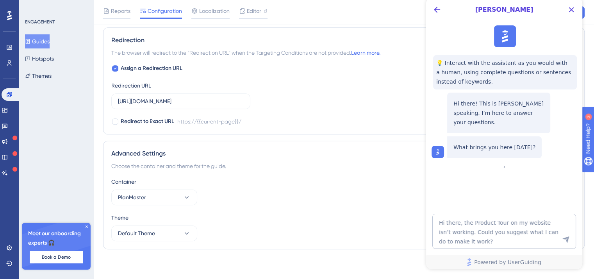
click at [568, 240] on icon "Send Message" at bounding box center [566, 239] width 7 height 7
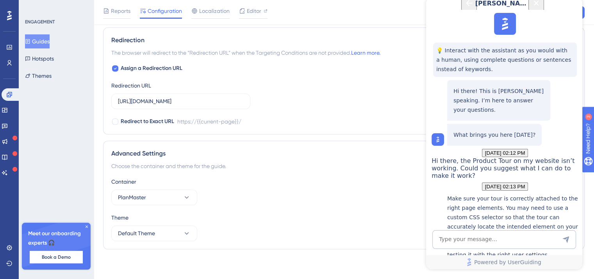
scroll to position [151, 0]
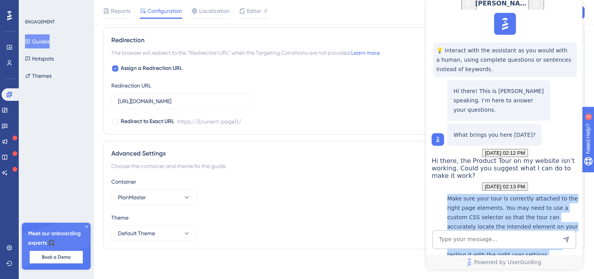
drag, startPoint x: 551, startPoint y: 158, endPoint x: 441, endPoint y: 103, distance: 122.7
click at [441, 194] on div "Make sure your tour is correctly attached to the right page elements. You may n…" at bounding box center [505, 242] width 147 height 97
copy p "Make sure your tour is correctly attached to the right page elements. You may n…"
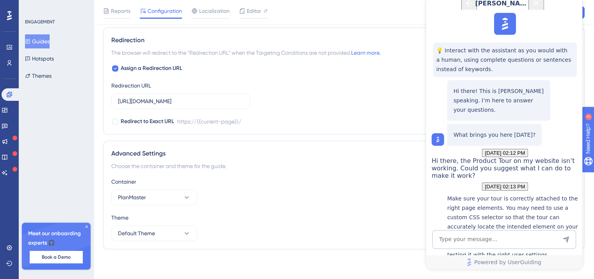
click at [513, 235] on textarea "AI Assistant Text Input" at bounding box center [504, 239] width 144 height 19
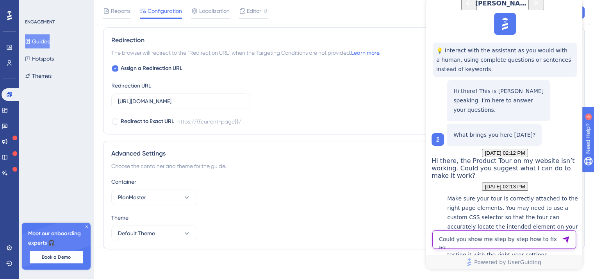
type textarea "Could you show me step by step how to fix it?"
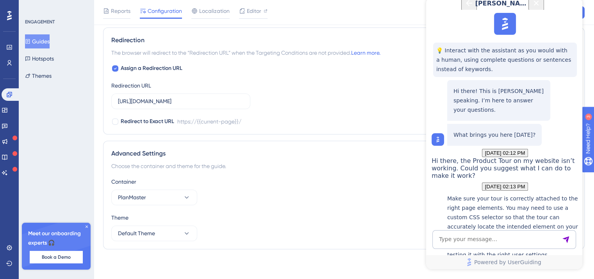
scroll to position [347, 0]
drag, startPoint x: 509, startPoint y: 101, endPoint x: 548, endPoint y: 107, distance: 40.0
drag, startPoint x: 555, startPoint y: 118, endPoint x: 544, endPoint y: 114, distance: 12.0
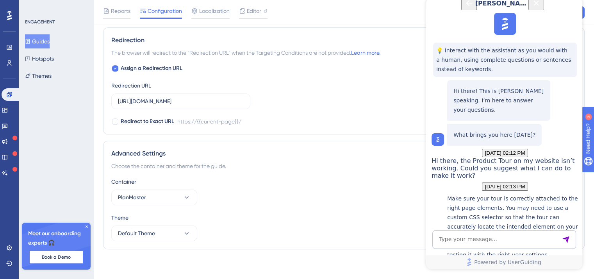
drag, startPoint x: 513, startPoint y: 111, endPoint x: 561, endPoint y: 115, distance: 47.5
drag, startPoint x: 494, startPoint y: 130, endPoint x: 528, endPoint y: 134, distance: 33.8
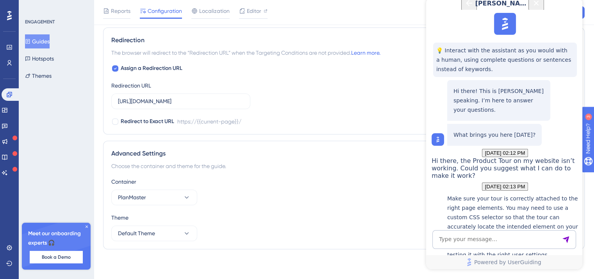
drag, startPoint x: 532, startPoint y: 136, endPoint x: 536, endPoint y: 140, distance: 6.1
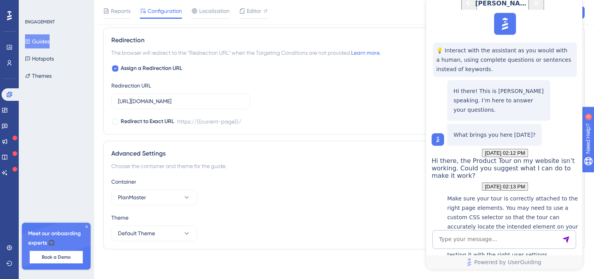
click at [204, 104] on input "[URL][DOMAIN_NAME]" at bounding box center [181, 101] width 126 height 9
drag, startPoint x: 491, startPoint y: 194, endPoint x: 465, endPoint y: 179, distance: 30.1
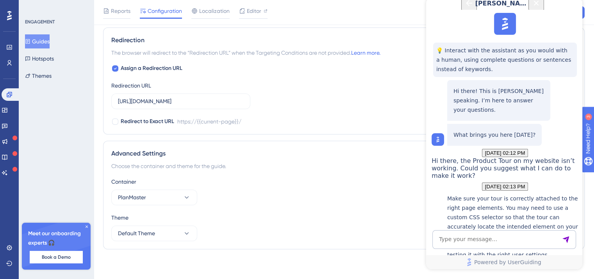
scroll to position [425, 0]
drag, startPoint x: 500, startPoint y: 157, endPoint x: 459, endPoint y: 175, distance: 45.2
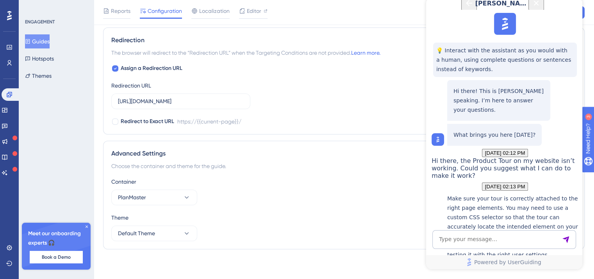
copy ol "Verify that your tour is attached to the correct page element. Inspect the HTML…"
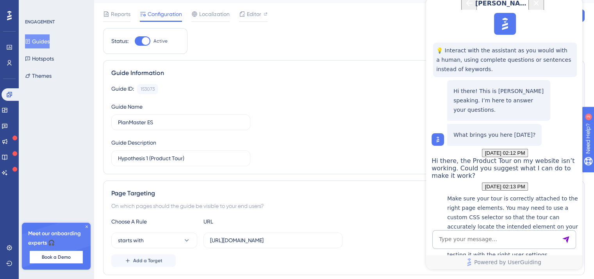
scroll to position [0, 0]
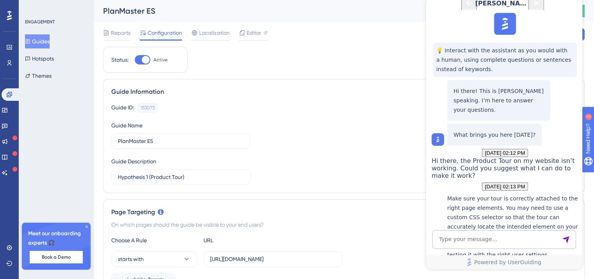
click at [541, 8] on icon "Close Button" at bounding box center [536, 2] width 9 height 9
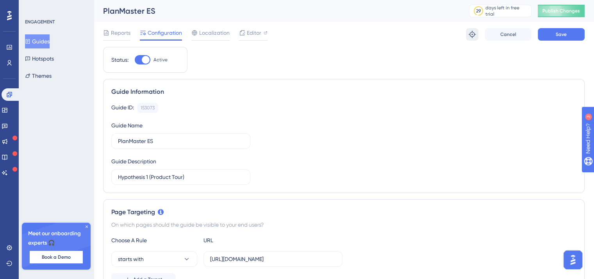
click at [477, 29] on button at bounding box center [472, 34] width 13 height 13
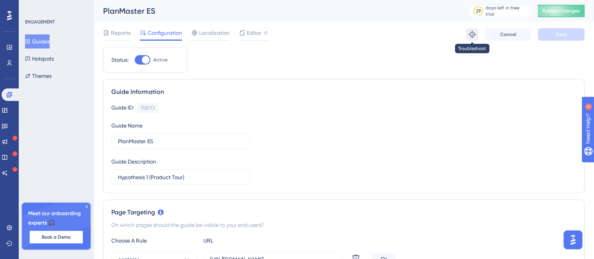
click at [470, 34] on icon at bounding box center [472, 34] width 8 height 8
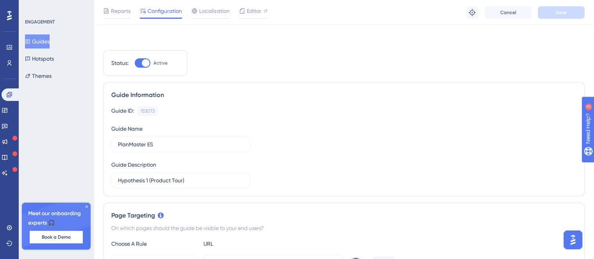
scroll to position [195, 0]
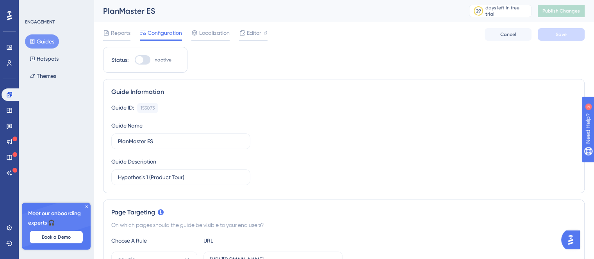
click at [146, 60] on div at bounding box center [143, 59] width 16 height 9
click at [135, 60] on input "Inactive" at bounding box center [134, 60] width 0 height 0
checkbox input "true"
click at [554, 32] on button "Save" at bounding box center [561, 34] width 47 height 13
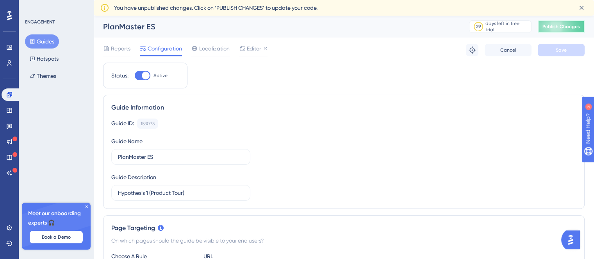
click at [569, 27] on span "Publish Changes" at bounding box center [562, 26] width 38 height 6
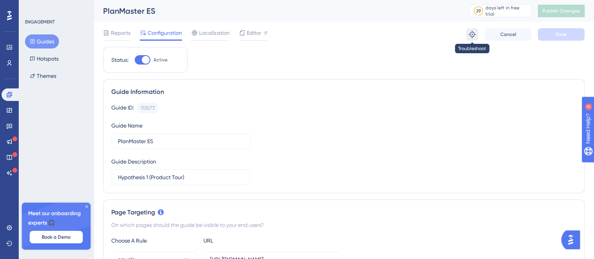
click at [473, 36] on icon at bounding box center [472, 34] width 8 height 8
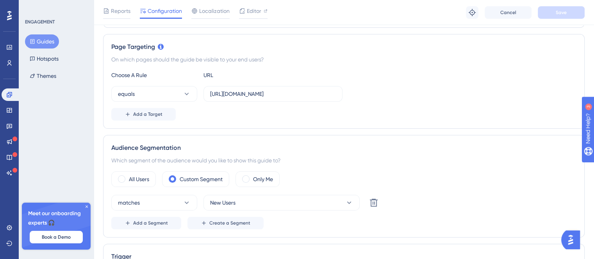
scroll to position [195, 0]
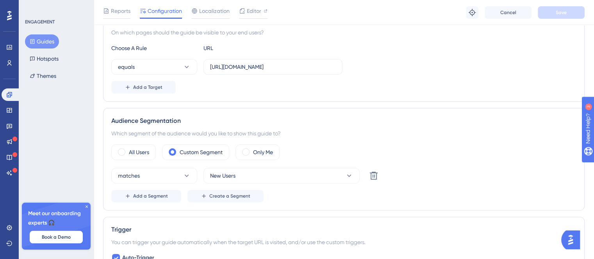
click at [298, 98] on div "Page Targeting On which pages should the guide be visible to your end users? Ch…" at bounding box center [344, 54] width 482 height 95
click at [306, 69] on input "[URL][DOMAIN_NAME]" at bounding box center [273, 67] width 126 height 9
click at [157, 63] on button "equals" at bounding box center [154, 67] width 86 height 16
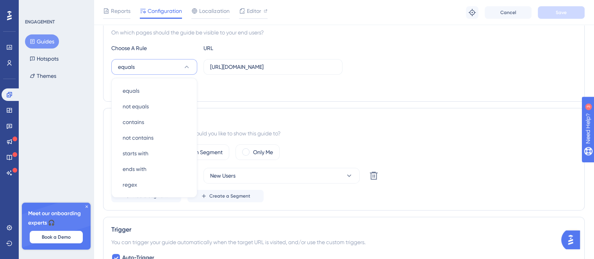
scroll to position [203, 0]
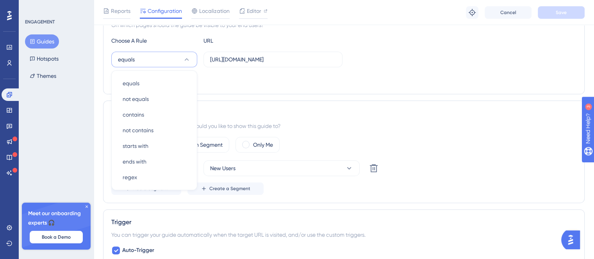
click at [397, 61] on div "equals equals equals not equals not equals contains contains not contains not c…" at bounding box center [343, 60] width 465 height 16
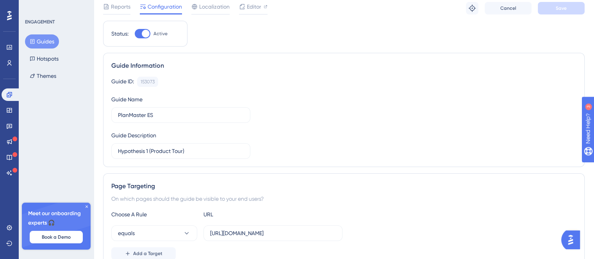
scroll to position [0, 0]
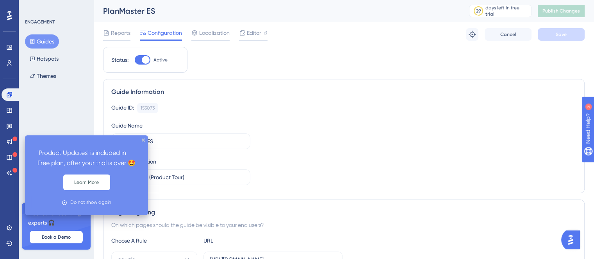
drag, startPoint x: 44, startPoint y: 121, endPoint x: 0, endPoint y: 144, distance: 49.3
click at [44, 121] on div "ENGAGEMENT Guides Hotspots Themes Meet our onboarding experts 🎧 Book a Demo Upg…" at bounding box center [56, 129] width 75 height 259
click at [13, 139] on icon at bounding box center [15, 138] width 5 height 5
click at [144, 141] on icon "close tooltip" at bounding box center [143, 139] width 3 height 3
click at [11, 141] on icon at bounding box center [9, 141] width 5 height 5
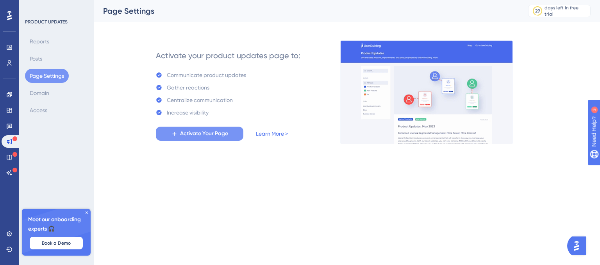
click at [219, 131] on span "Activate Your Page" at bounding box center [204, 133] width 48 height 9
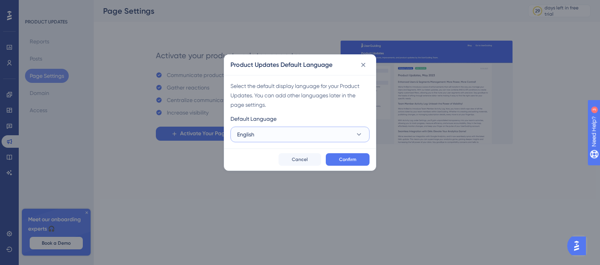
click at [314, 134] on button "English" at bounding box center [300, 135] width 139 height 16
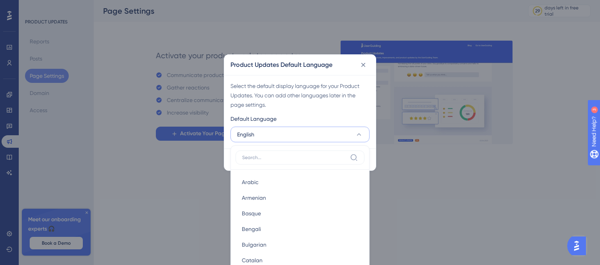
click at [314, 134] on button "English" at bounding box center [300, 135] width 139 height 16
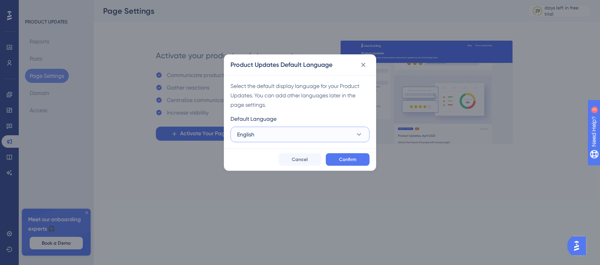
click at [314, 134] on button "English" at bounding box center [300, 135] width 139 height 16
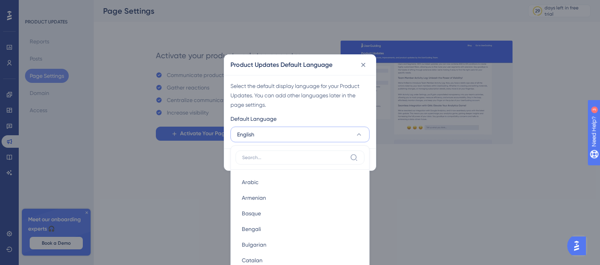
click at [288, 158] on input at bounding box center [294, 157] width 105 height 6
type input "e"
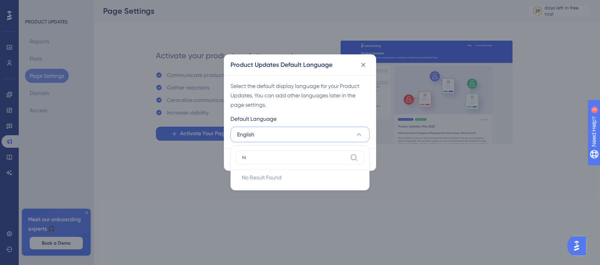
type input "h"
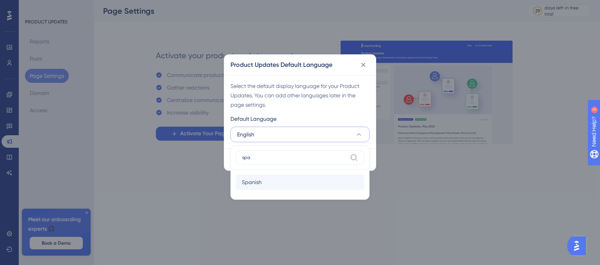
type input "spa"
click at [247, 182] on span "Spanish" at bounding box center [252, 181] width 20 height 9
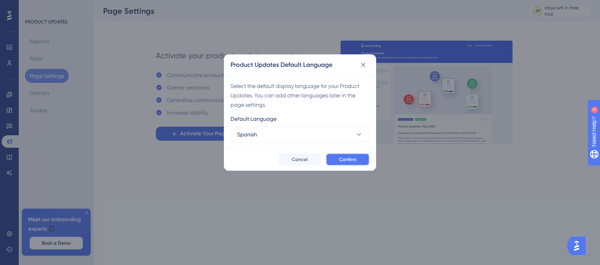
click at [340, 162] on span "Confirm" at bounding box center [347, 159] width 17 height 6
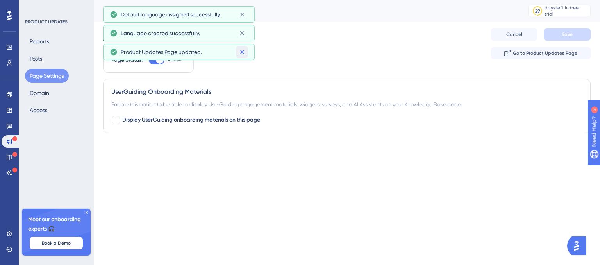
click at [241, 49] on icon at bounding box center [242, 52] width 8 height 8
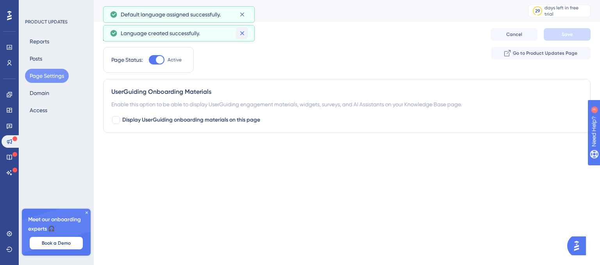
click at [239, 33] on icon at bounding box center [242, 33] width 8 height 8
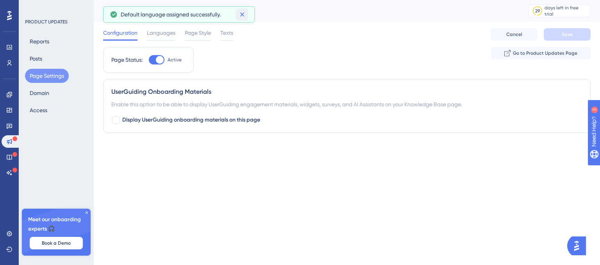
click at [245, 13] on icon at bounding box center [242, 15] width 8 height 8
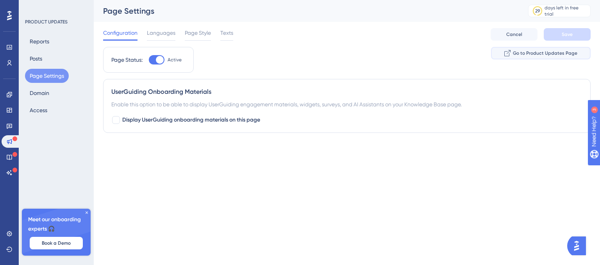
click at [518, 56] on span "Go to Product Updates Page" at bounding box center [545, 53] width 64 height 6
click at [169, 35] on span "Languages" at bounding box center [161, 32] width 29 height 9
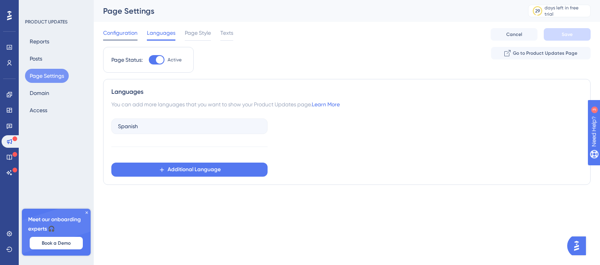
click at [122, 34] on span "Configuration" at bounding box center [120, 32] width 34 height 9
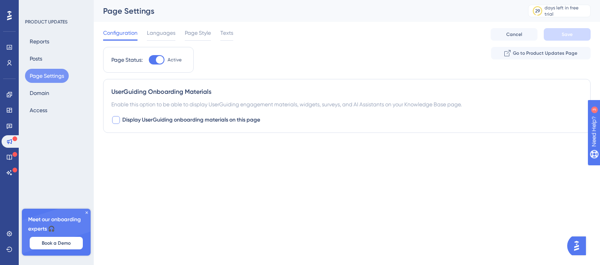
click at [111, 123] on label "Display UserGuiding onboarding materials on this page" at bounding box center [185, 119] width 149 height 9
checkbox input "true"
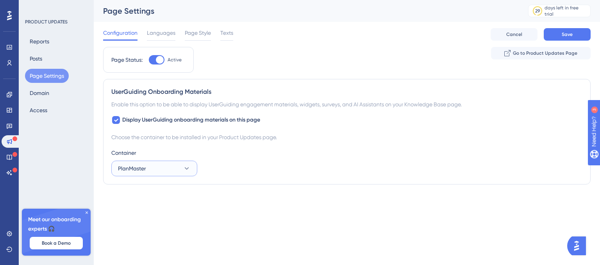
click at [177, 171] on button "PlanMaster" at bounding box center [154, 169] width 86 height 16
click at [170, 188] on div "PlanMaster PlanMaster" at bounding box center [154, 192] width 63 height 16
click at [150, 36] on span "Languages" at bounding box center [161, 32] width 29 height 9
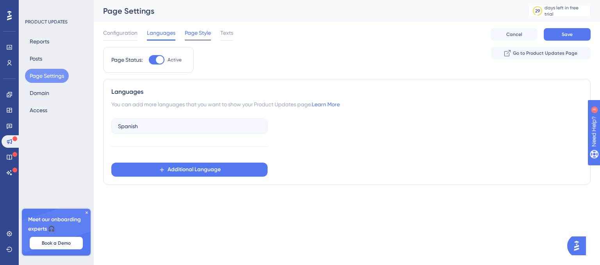
click at [190, 33] on span "Page Style" at bounding box center [198, 32] width 26 height 9
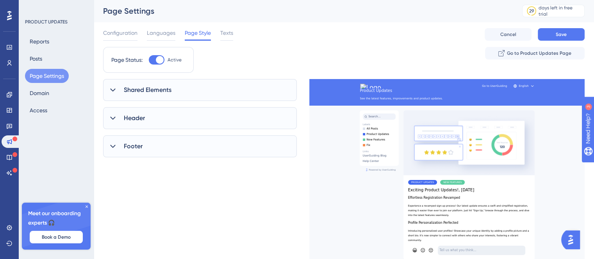
click at [166, 76] on div "Page Status: Active Go to Product Updates Page" at bounding box center [344, 63] width 482 height 32
click at [170, 90] on span "Shared Elements" at bounding box center [148, 89] width 48 height 9
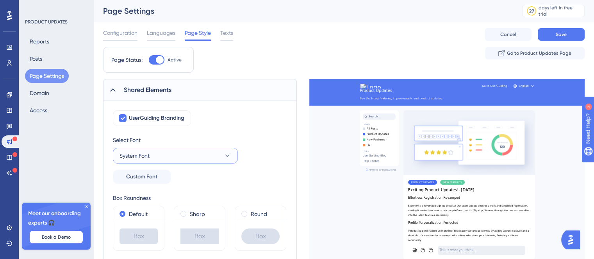
click at [168, 158] on button "System Font" at bounding box center [175, 156] width 125 height 16
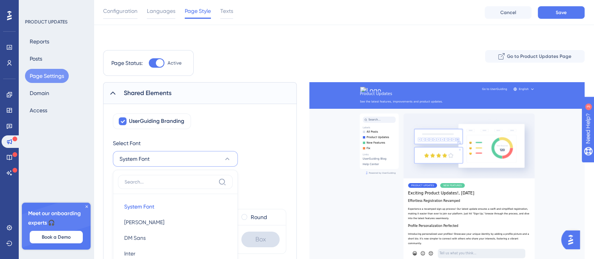
scroll to position [118, 0]
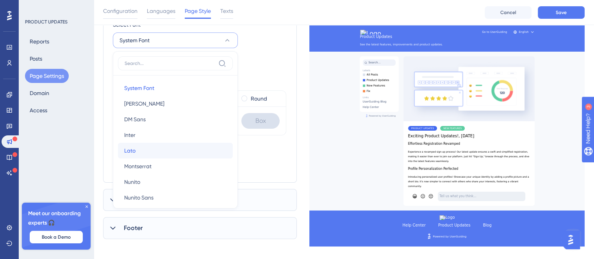
click at [156, 150] on button "Lato Lato" at bounding box center [175, 151] width 115 height 16
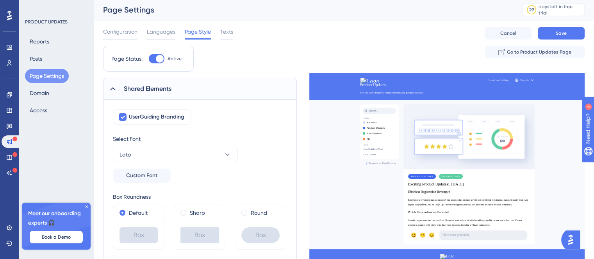
scroll to position [0, 0]
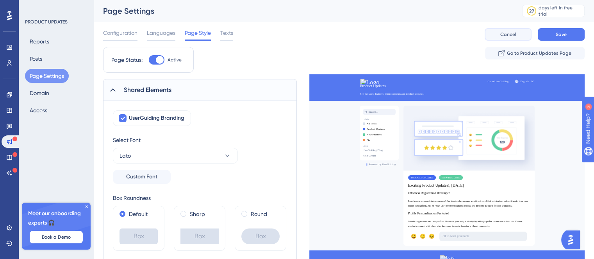
click at [506, 37] on span "Cancel" at bounding box center [508, 34] width 16 height 6
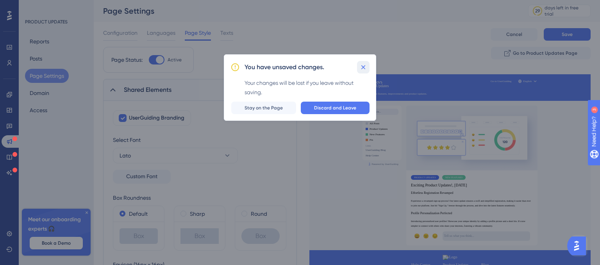
click at [367, 65] on button at bounding box center [363, 67] width 13 height 13
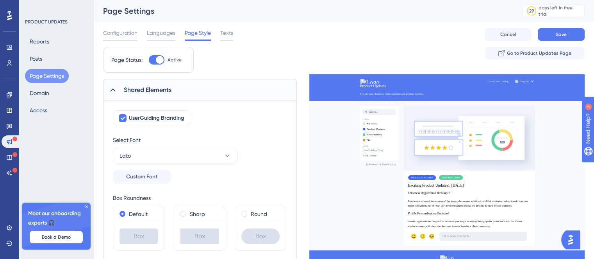
click at [365, 49] on div "Page Status: Active Go to Product Updates Page" at bounding box center [344, 63] width 482 height 32
click at [4, 10] on div at bounding box center [9, 15] width 13 height 13
click at [14, 15] on div at bounding box center [9, 15] width 13 height 13
click at [54, 28] on div "PRODUCT UPDATES Reports Posts Page Settings Domain Access" at bounding box center [56, 68] width 63 height 98
click at [54, 22] on div "PRODUCT UPDATES" at bounding box center [46, 22] width 43 height 6
